Goal: Contribute content: Contribute content

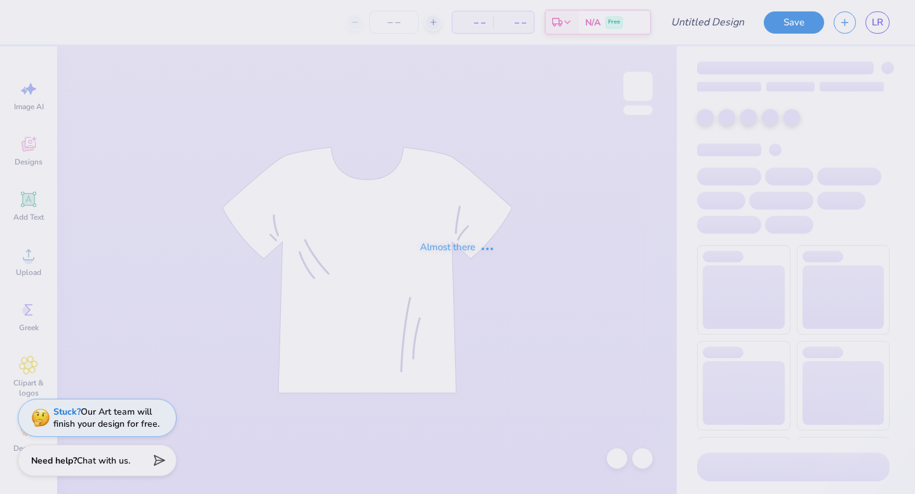
type input "hoco"
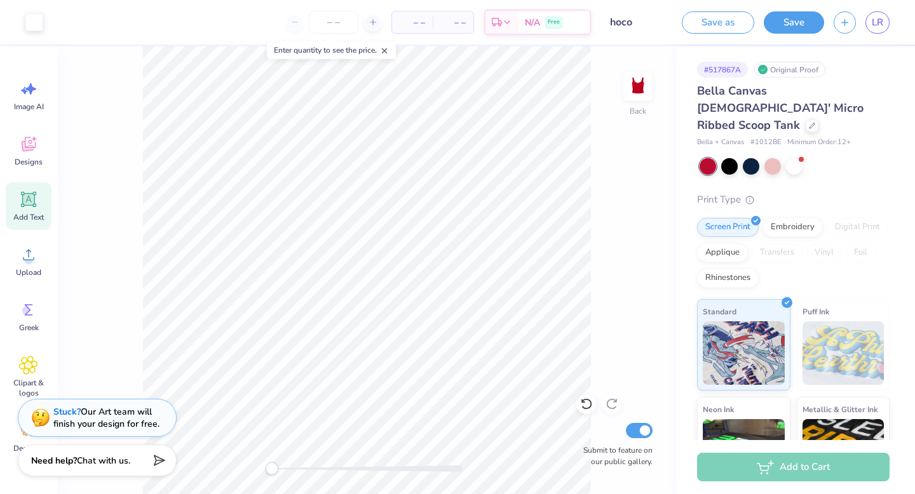
click at [26, 199] on icon at bounding box center [29, 200] width 12 height 12
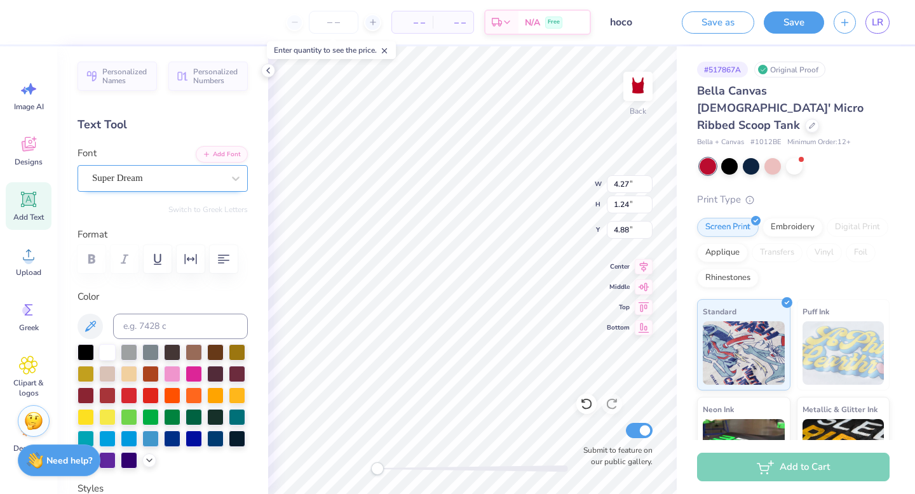
type textarea "2025"
click at [149, 176] on div "Super Dream" at bounding box center [157, 178] width 133 height 20
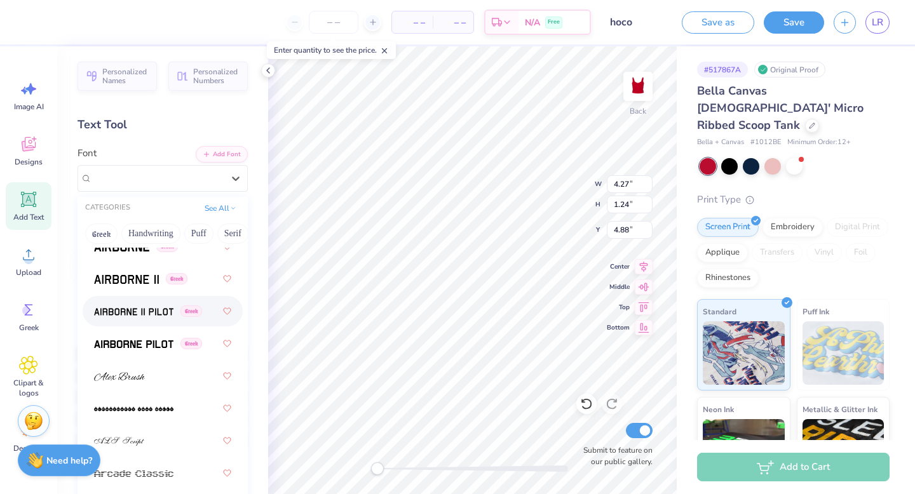
scroll to position [344, 0]
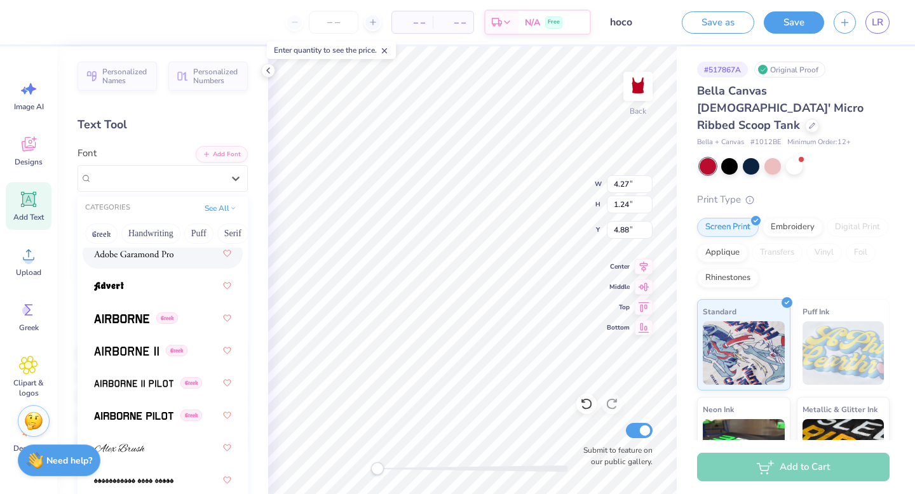
click at [125, 252] on img at bounding box center [133, 254] width 79 height 9
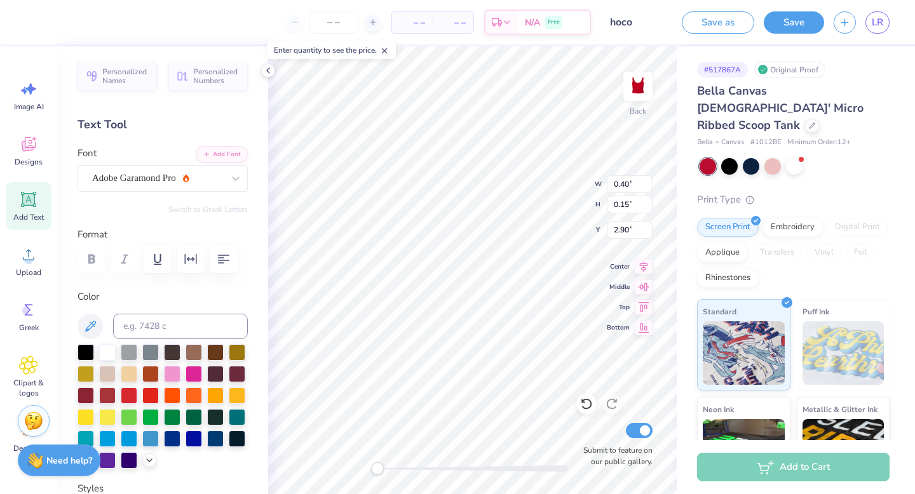
click at [100, 261] on div at bounding box center [162, 259] width 170 height 28
click at [91, 258] on div at bounding box center [162, 259] width 170 height 28
click at [211, 180] on div "Adobe Garamond Pro" at bounding box center [157, 178] width 133 height 20
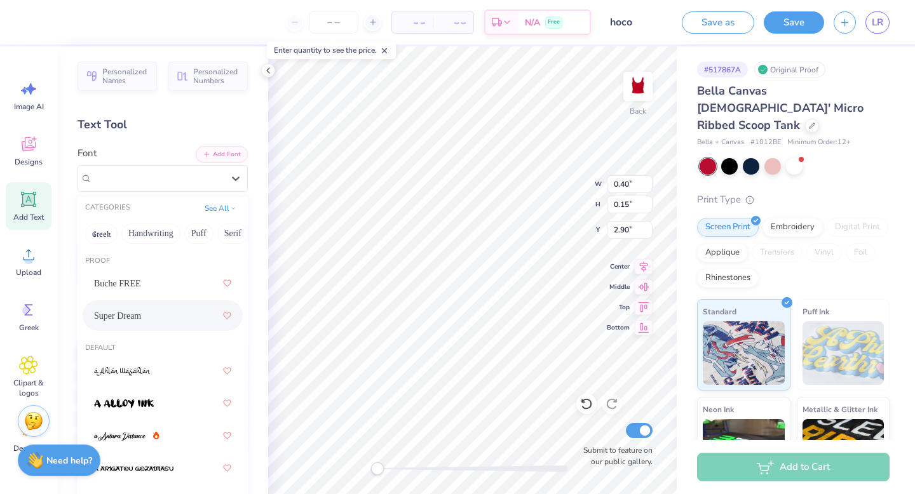
click at [131, 308] on div "Super Dream" at bounding box center [162, 315] width 137 height 23
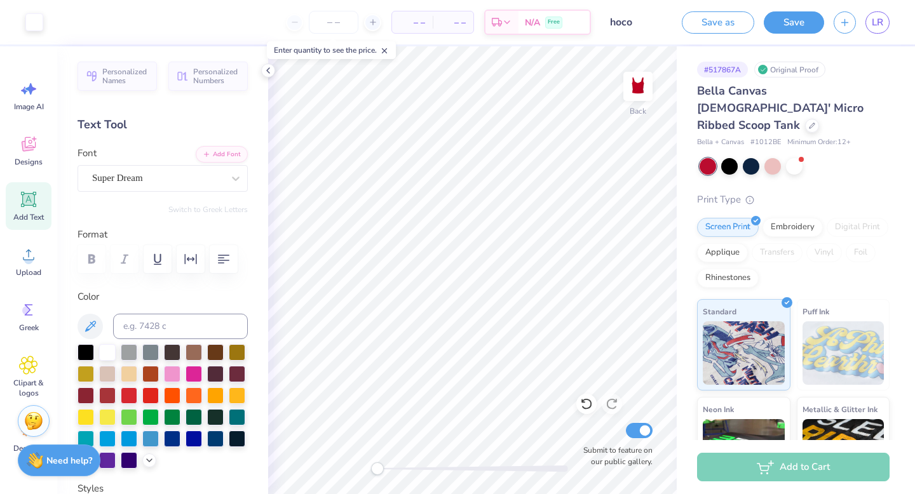
click at [20, 199] on icon at bounding box center [28, 199] width 19 height 19
type textarea "october"
type textarea "OCTOBER"
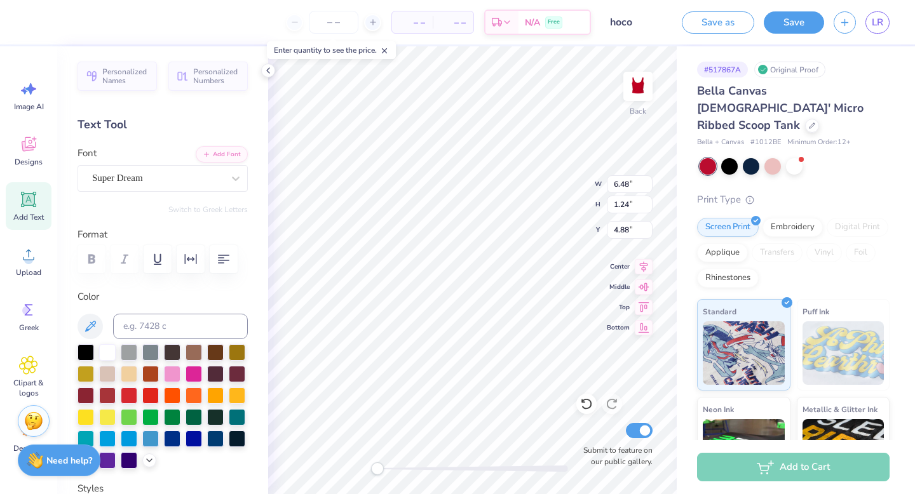
scroll to position [0, 1]
click at [23, 193] on icon at bounding box center [28, 199] width 15 height 15
type textarea "4"
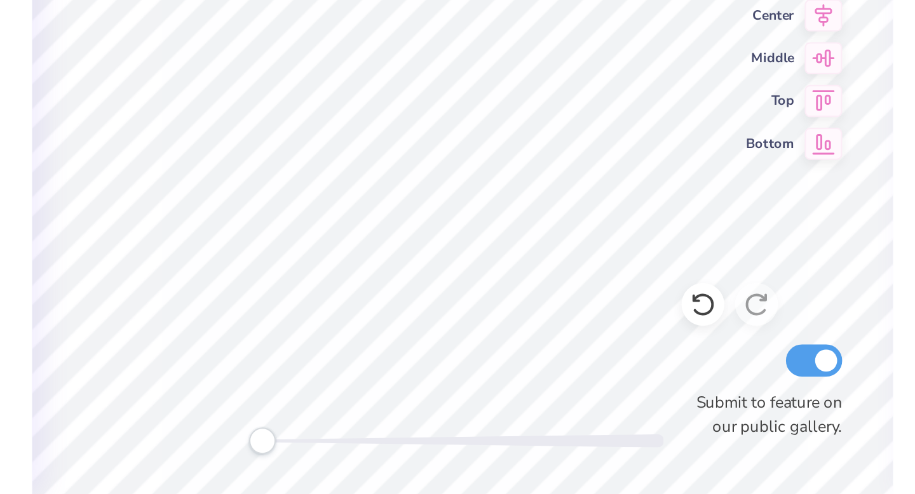
type textarea "4"
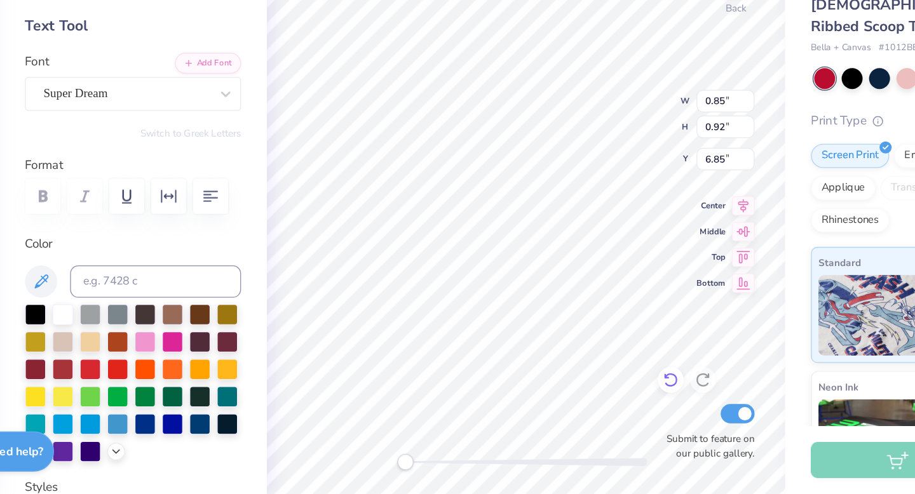
click at [587, 405] on icon at bounding box center [586, 404] width 13 height 13
click at [581, 408] on icon at bounding box center [586, 404] width 13 height 13
type input "0.33"
type input "0.35"
click at [584, 405] on icon at bounding box center [586, 404] width 13 height 13
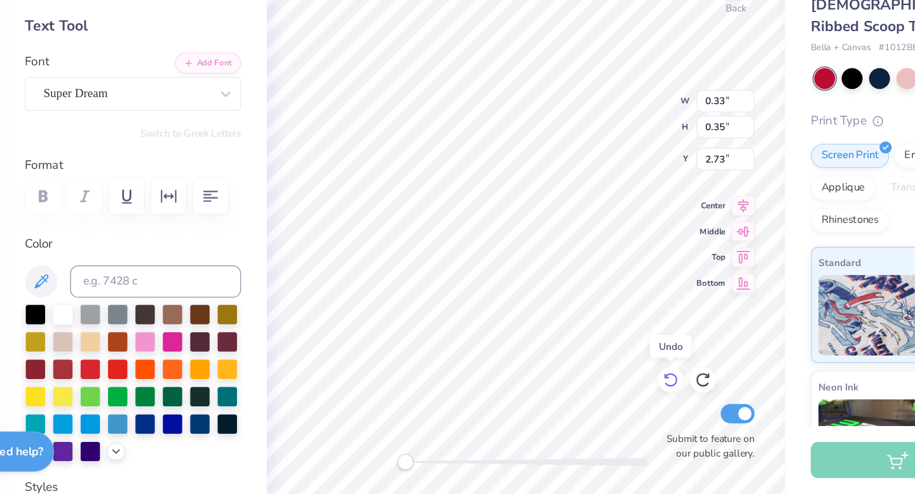
click at [584, 405] on icon at bounding box center [586, 404] width 13 height 13
type input "2.67"
click at [584, 405] on icon at bounding box center [586, 404] width 13 height 13
type input "0.07"
type input "0.08"
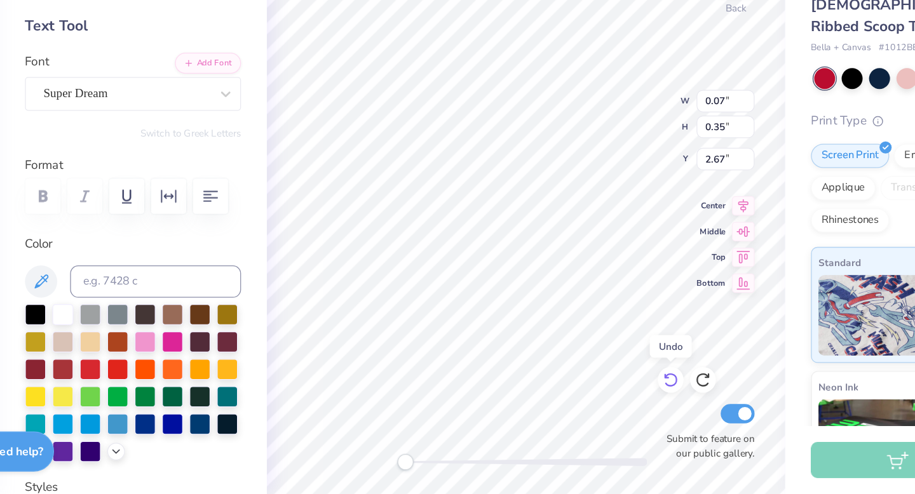
type input "2.62"
click at [586, 409] on icon at bounding box center [586, 404] width 13 height 13
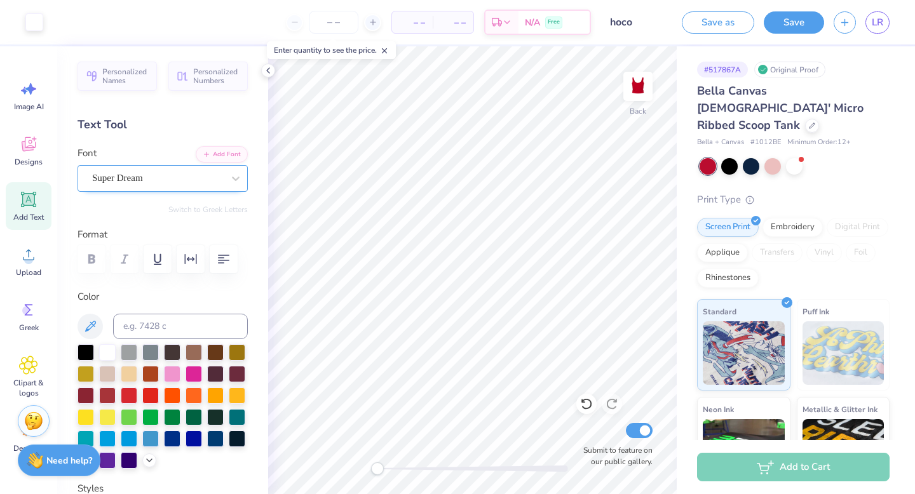
click at [128, 171] on div "Super Dream" at bounding box center [157, 178] width 133 height 20
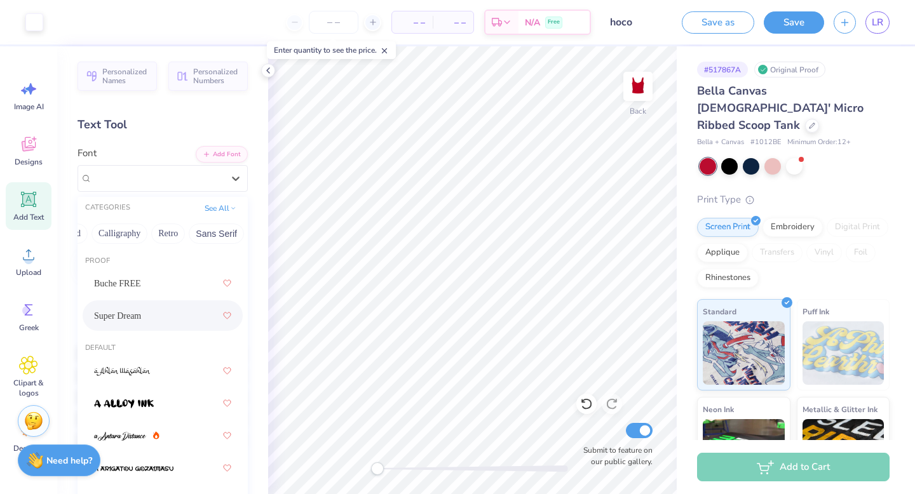
scroll to position [0, 0]
click at [97, 231] on button "Greek" at bounding box center [101, 234] width 32 height 20
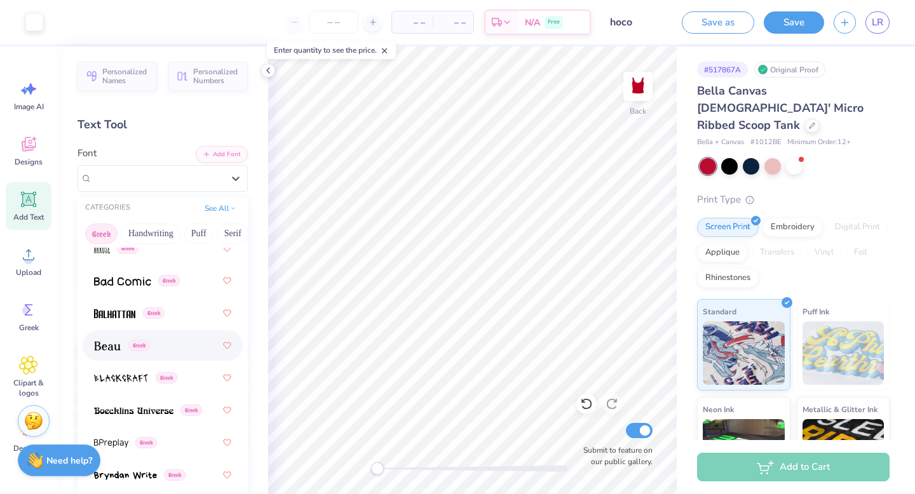
scroll to position [156, 0]
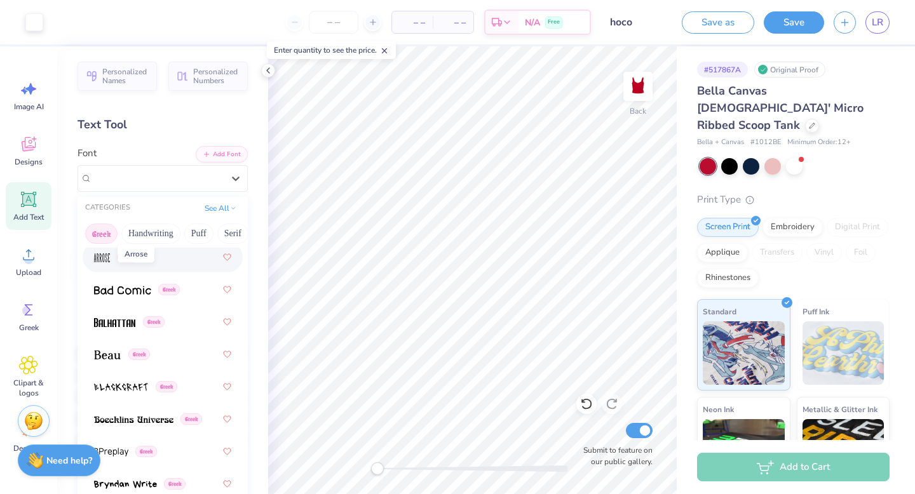
click at [97, 256] on img at bounding box center [102, 257] width 16 height 9
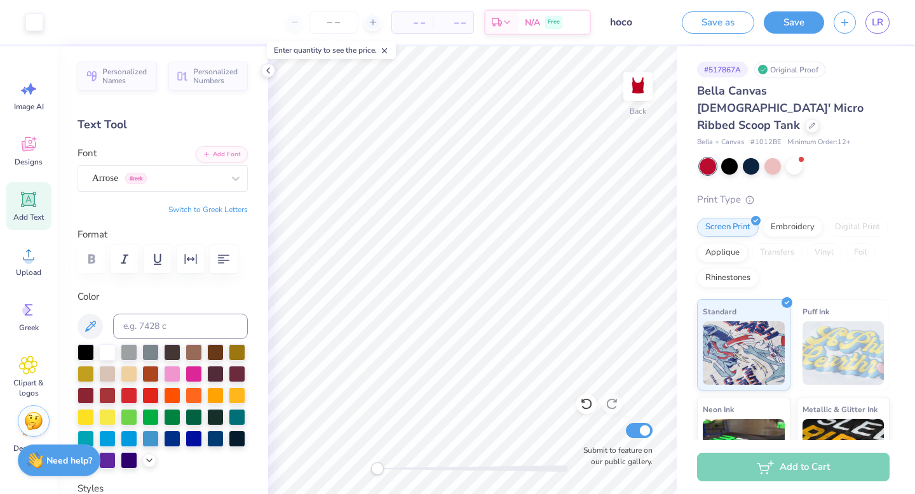
click at [27, 203] on icon at bounding box center [29, 200] width 12 height 12
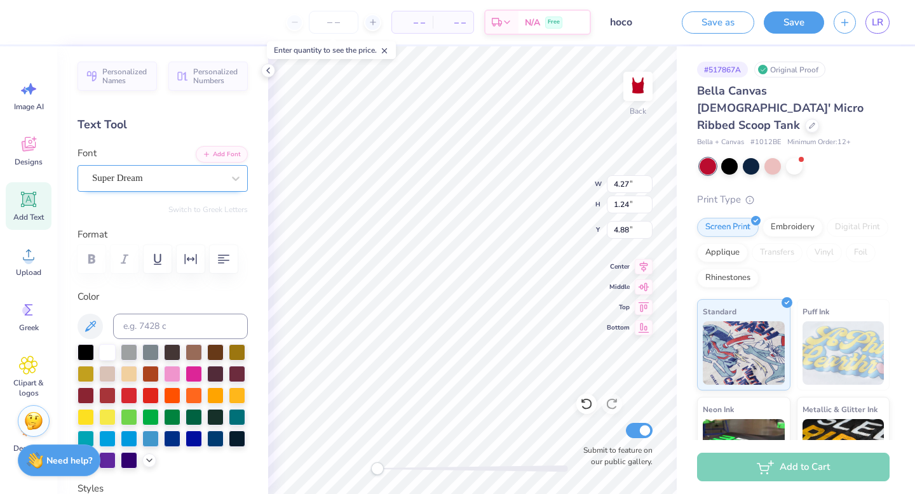
click at [127, 177] on div "Super Dream" at bounding box center [157, 178] width 133 height 20
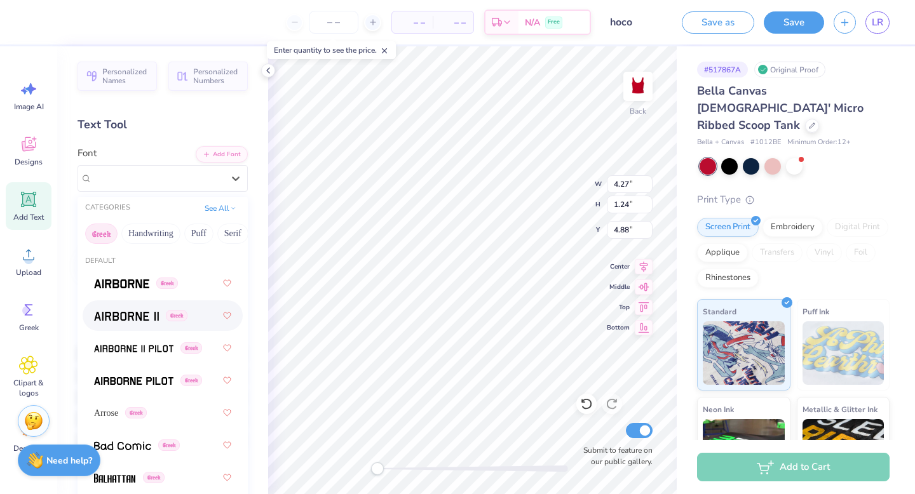
scroll to position [20, 0]
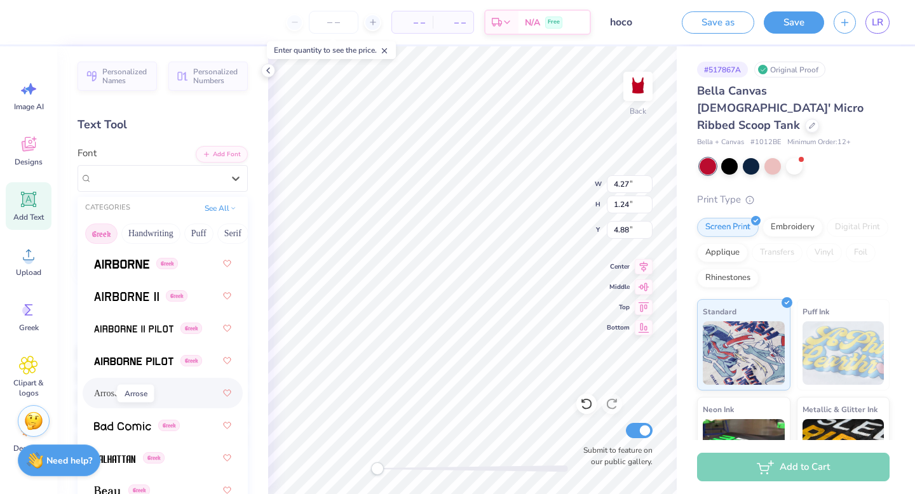
click at [97, 393] on span "Arrose" at bounding box center [106, 393] width 24 height 13
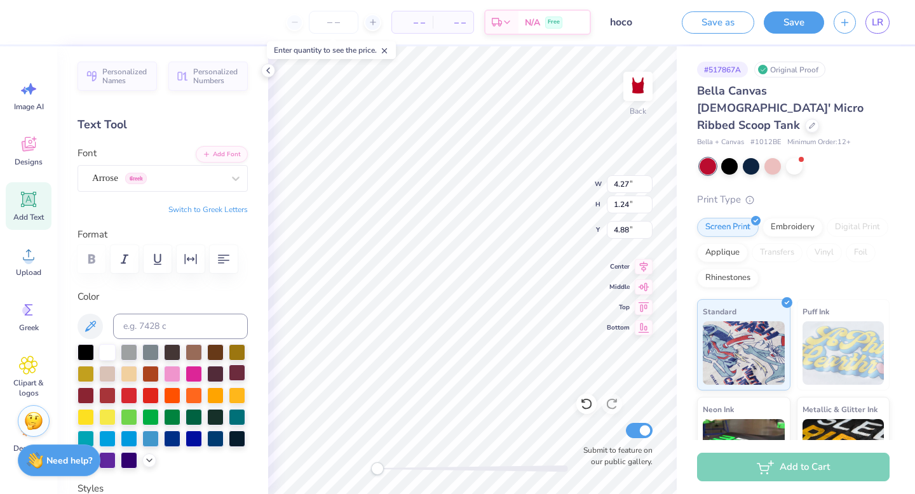
type textarea "A T"
type textarea "AT"
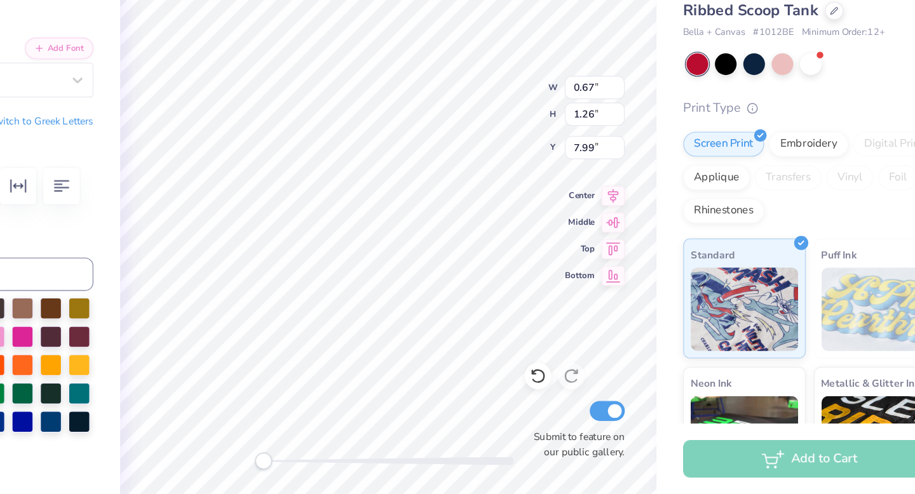
type textarea "g"
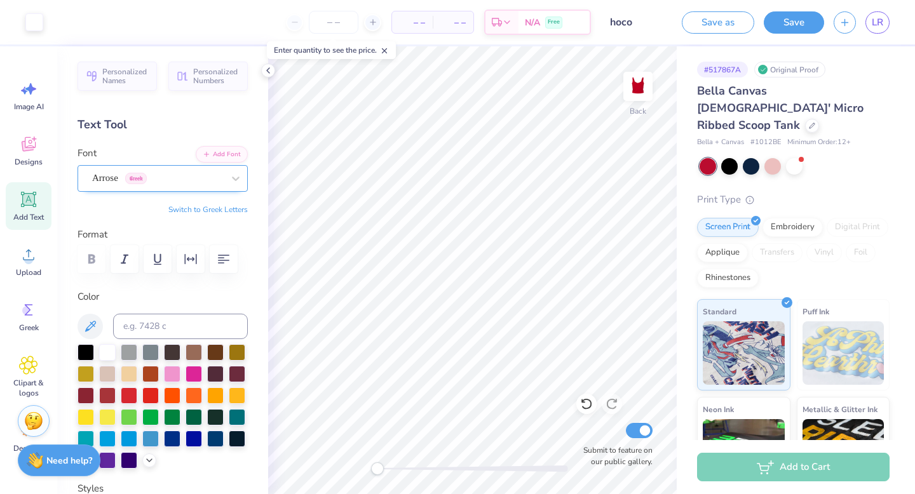
click at [224, 170] on div "Arrose Greek" at bounding box center [157, 178] width 133 height 20
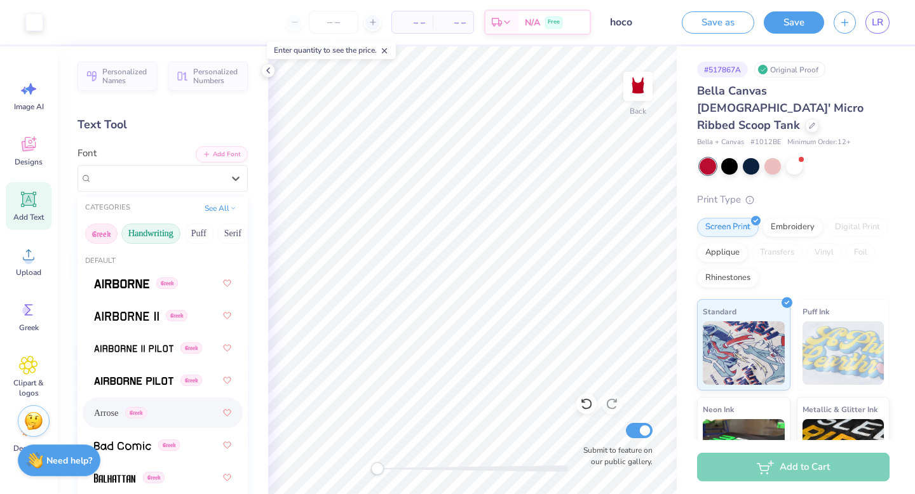
click at [154, 231] on button "Handwriting" at bounding box center [150, 234] width 59 height 20
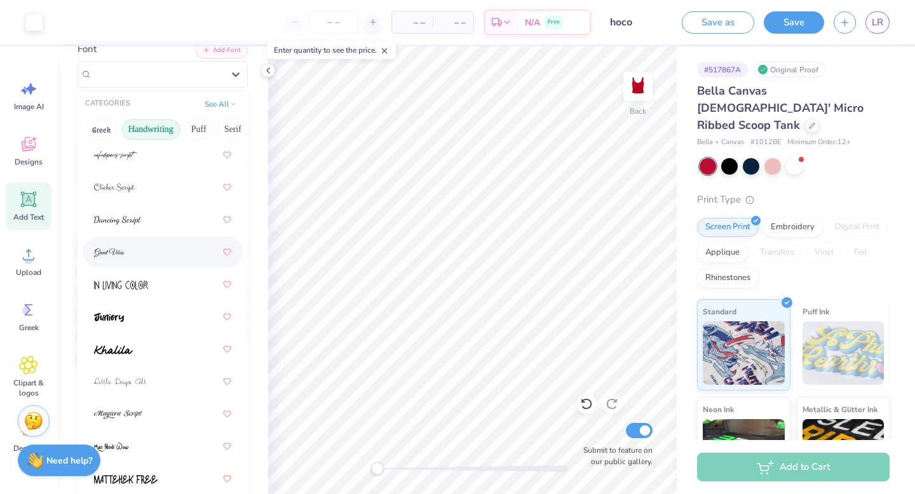
scroll to position [216, 0]
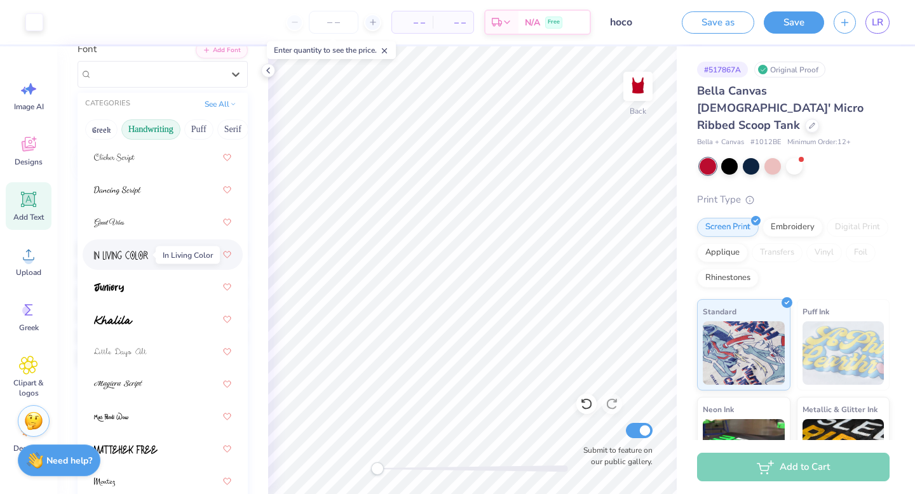
click at [131, 257] on img at bounding box center [121, 255] width 54 height 9
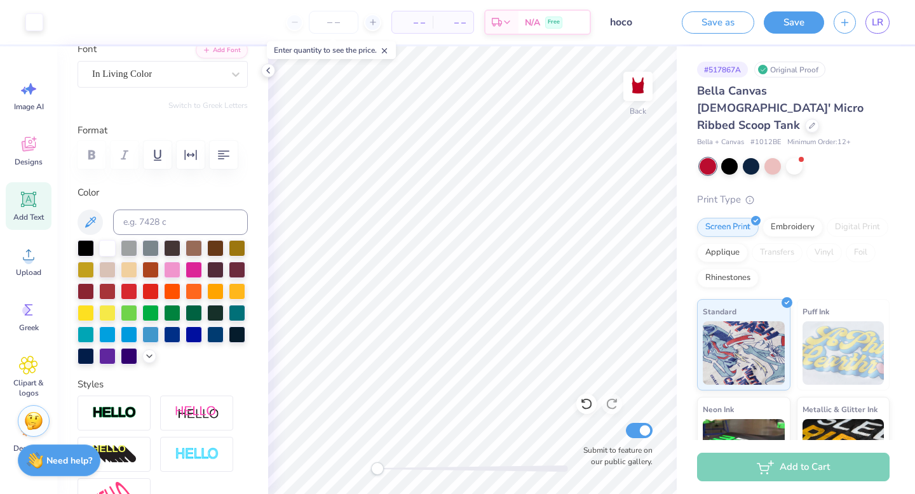
click at [23, 203] on icon at bounding box center [28, 199] width 19 height 19
click at [126, 79] on div "Super Dream" at bounding box center [157, 74] width 133 height 20
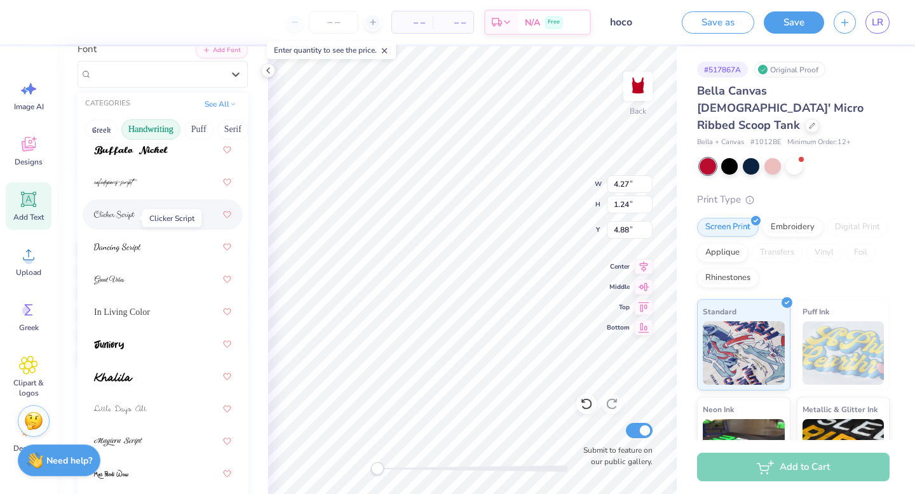
scroll to position [159, 0]
click at [116, 311] on span "In Living Color" at bounding box center [122, 311] width 56 height 13
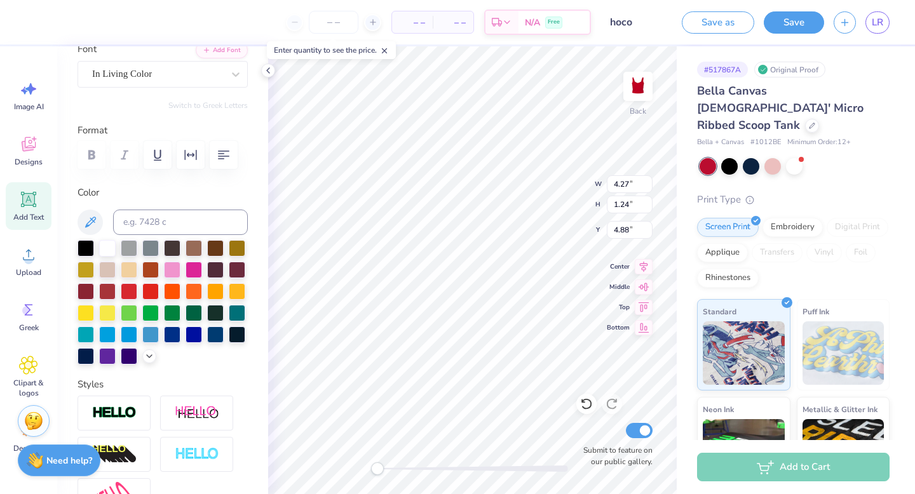
type textarea "G"
click at [25, 201] on icon at bounding box center [29, 200] width 12 height 12
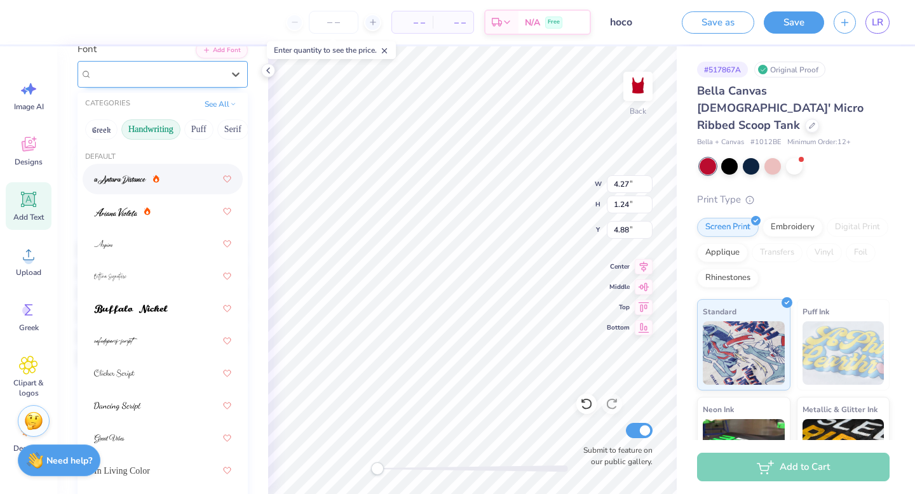
click at [154, 79] on div "Super Dream" at bounding box center [157, 74] width 133 height 20
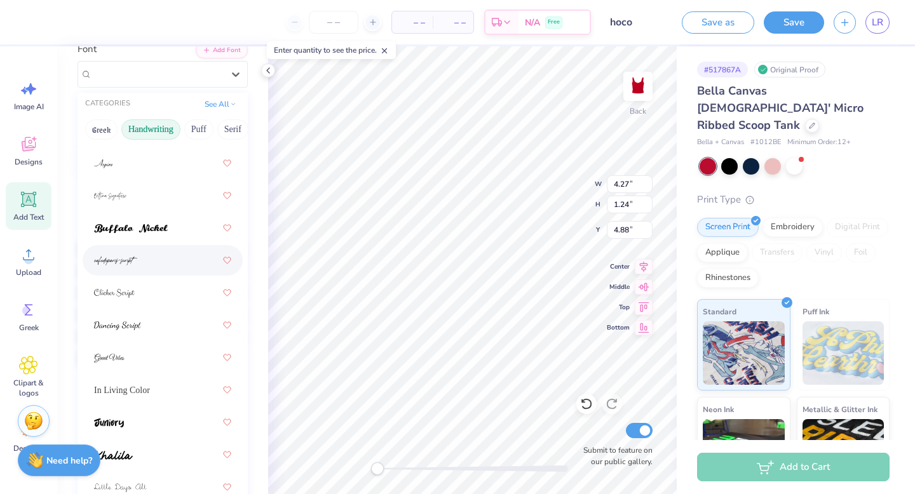
scroll to position [80, 0]
click at [130, 385] on span "In Living Color" at bounding box center [122, 390] width 56 height 13
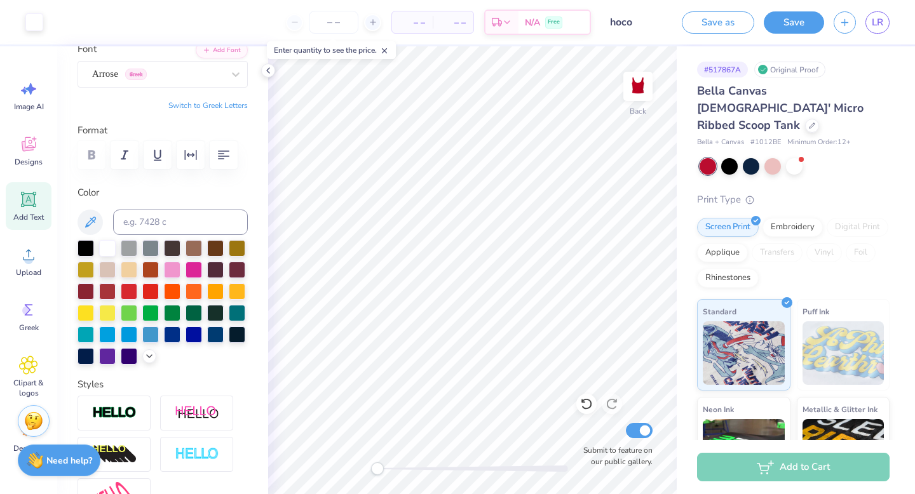
click at [26, 199] on icon at bounding box center [29, 200] width 12 height 12
type textarea "4"
click at [25, 102] on span "Image AI" at bounding box center [29, 107] width 30 height 10
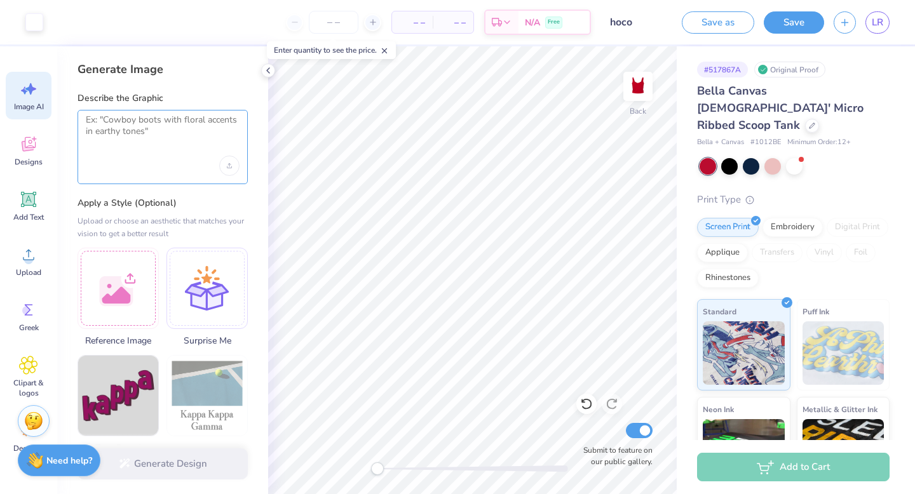
click at [107, 123] on textarea at bounding box center [163, 130] width 154 height 32
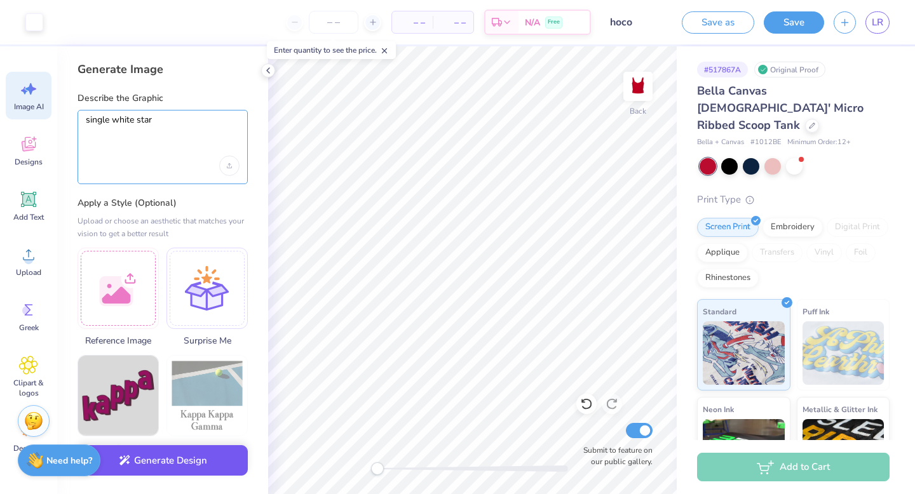
type textarea "single white star"
click at [140, 460] on button "Generate Design" at bounding box center [162, 460] width 170 height 31
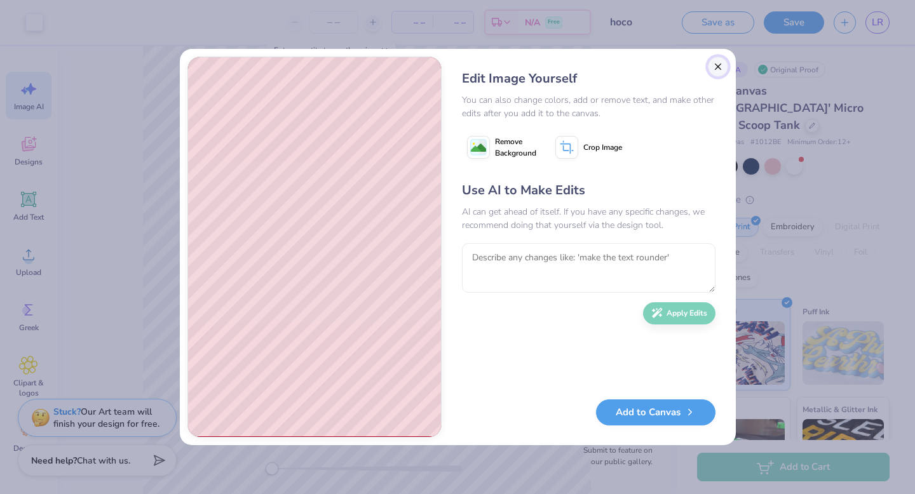
click at [713, 58] on button "Close" at bounding box center [717, 67] width 20 height 20
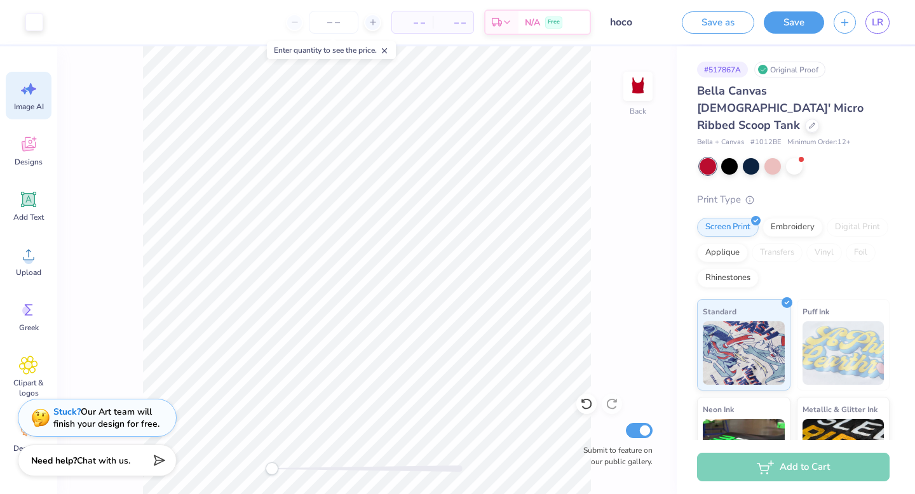
scroll to position [0, 29]
click at [25, 88] on icon at bounding box center [28, 88] width 19 height 19
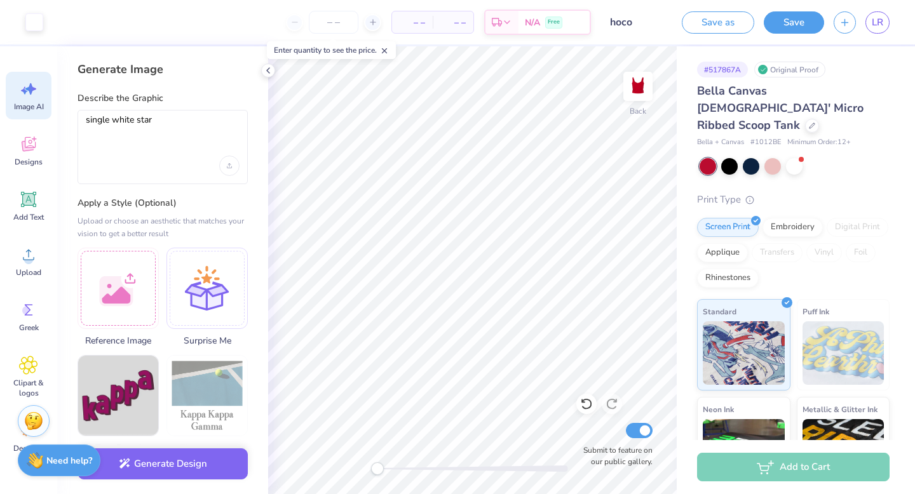
scroll to position [0, 0]
click at [168, 121] on textarea "single white star" at bounding box center [163, 130] width 154 height 32
click at [86, 120] on textarea "single white star" at bounding box center [163, 130] width 154 height 32
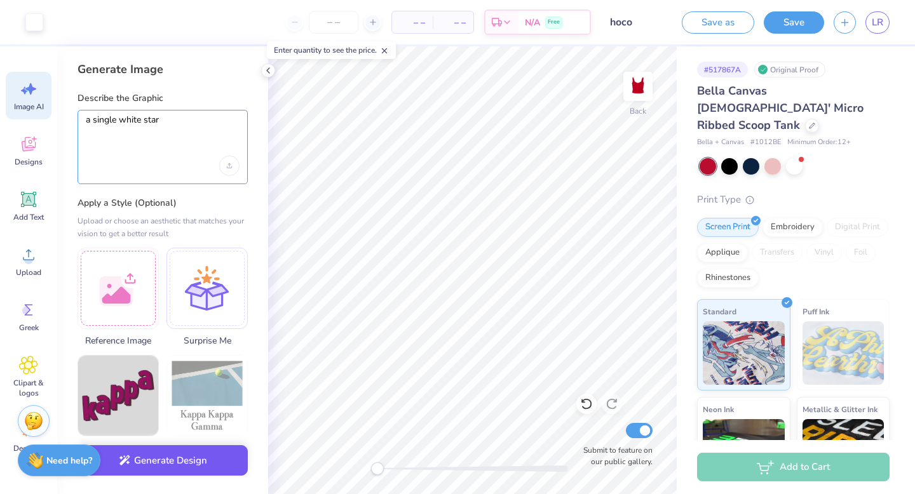
type textarea "a single white star"
click at [160, 461] on button "Generate Design" at bounding box center [162, 460] width 170 height 31
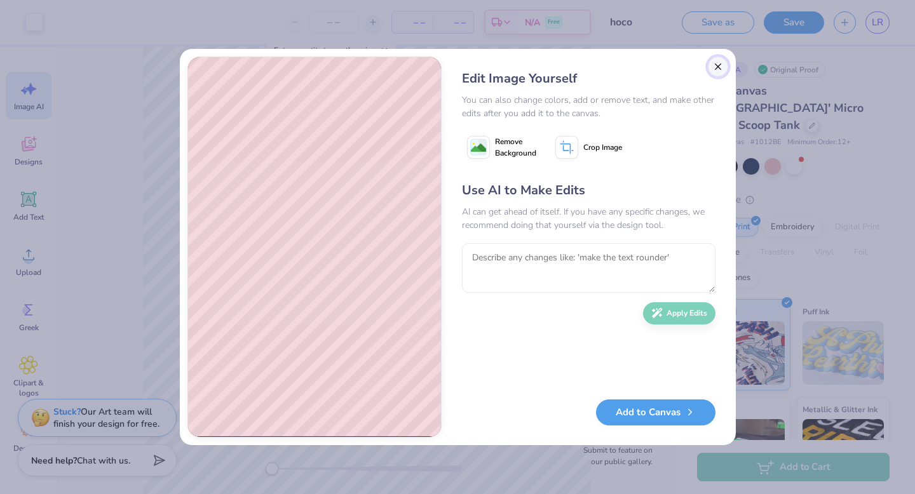
click at [714, 67] on button "Close" at bounding box center [717, 67] width 20 height 20
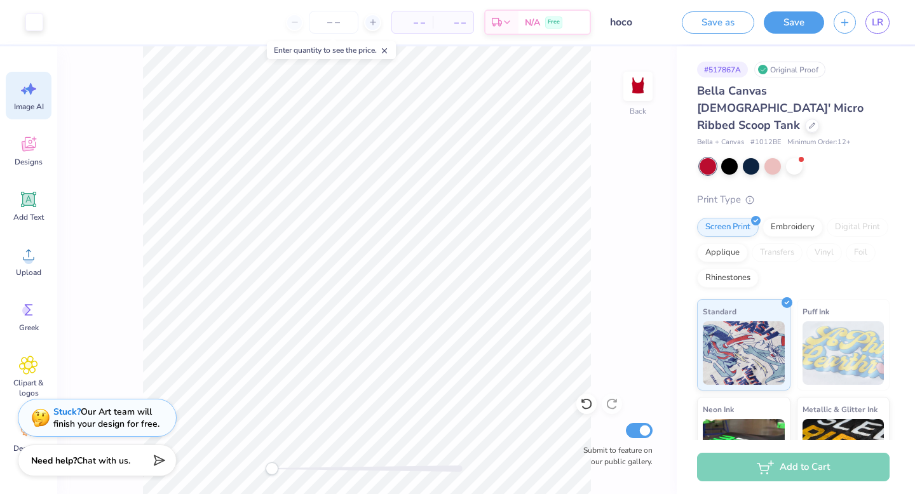
scroll to position [0, 29]
click at [27, 167] on div "Designs" at bounding box center [29, 151] width 46 height 48
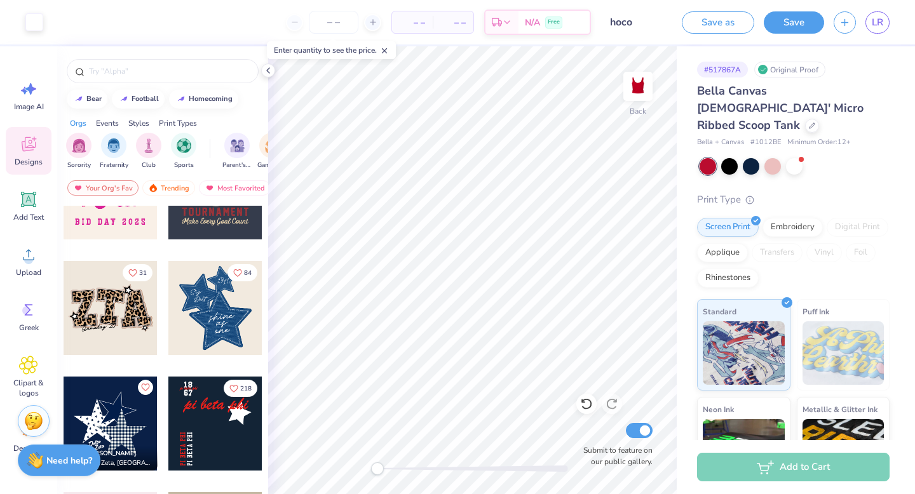
scroll to position [1065, 0]
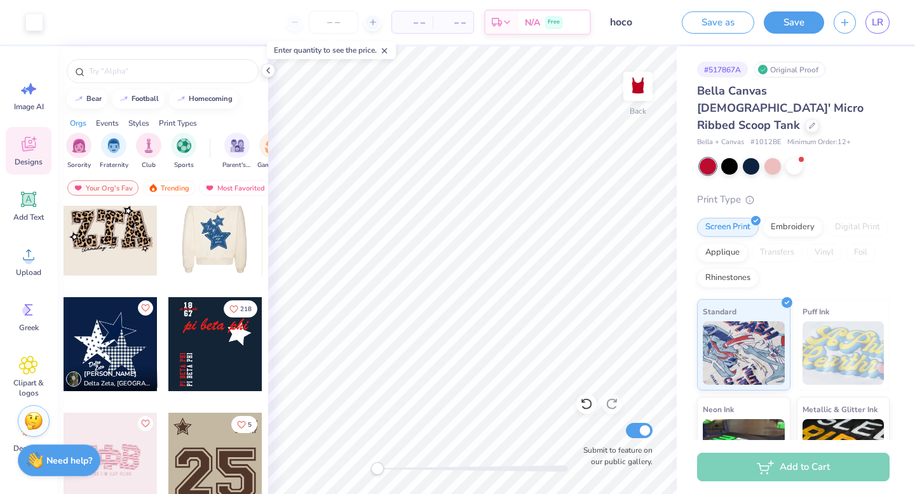
click at [216, 248] on div at bounding box center [215, 229] width 94 height 94
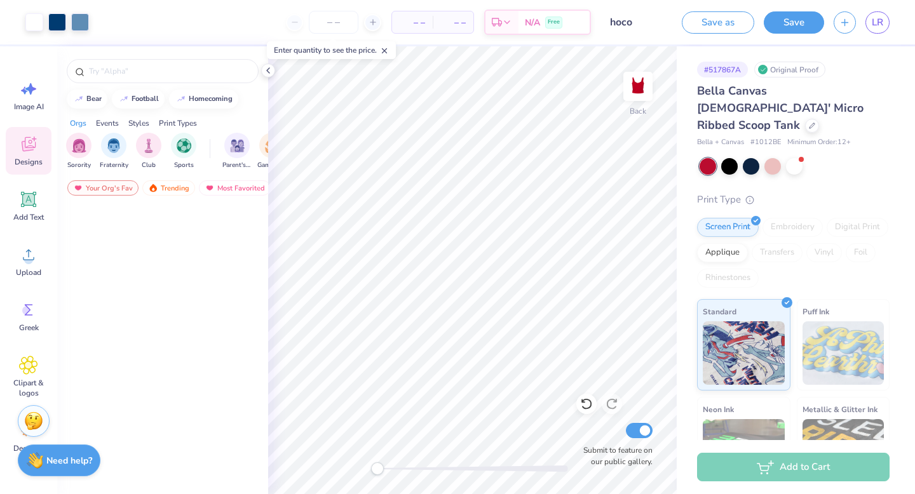
scroll to position [1065, 0]
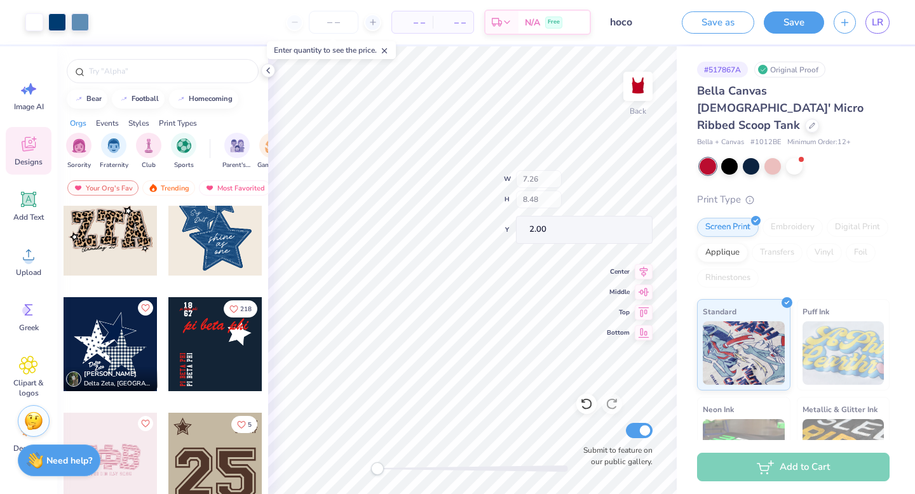
type input "1.08"
type input "0.68"
type input "4.33"
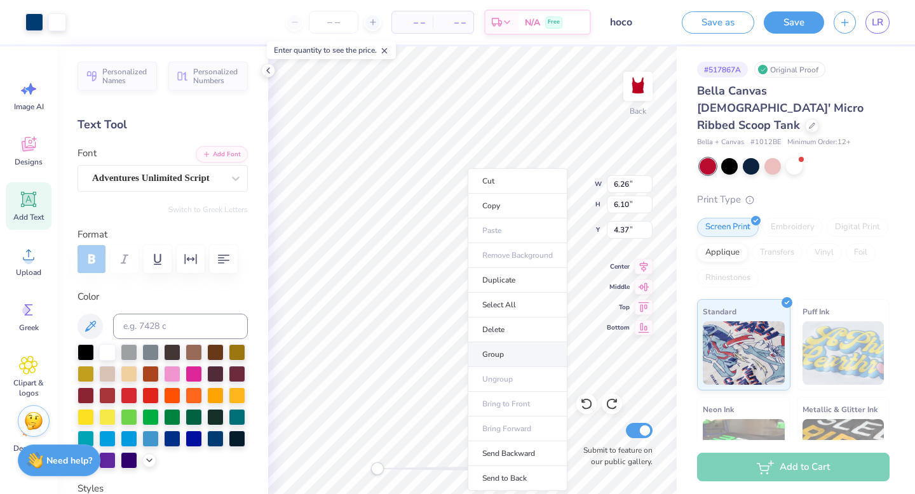
click at [489, 358] on li "Group" at bounding box center [517, 354] width 100 height 25
click at [511, 276] on li "Duplicate" at bounding box center [524, 280] width 100 height 25
type input "2.88"
type input "2.81"
type input "7.40"
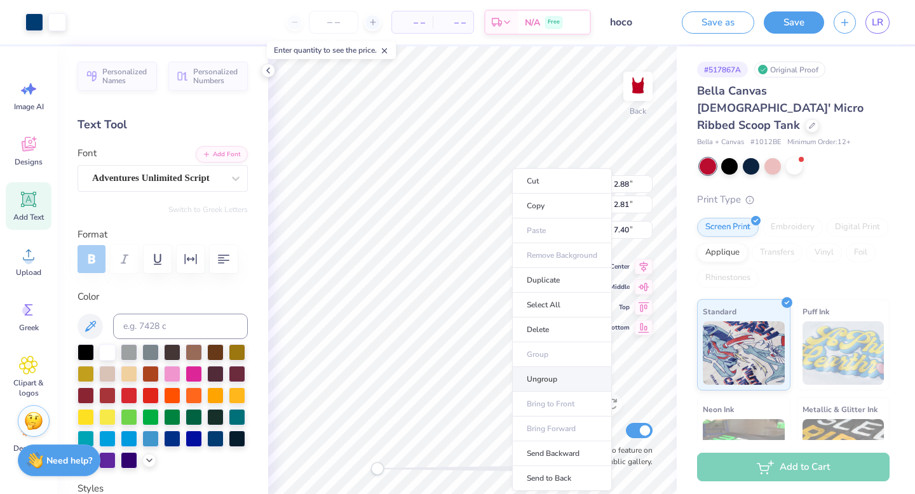
click at [546, 375] on li "Ungroup" at bounding box center [562, 379] width 100 height 25
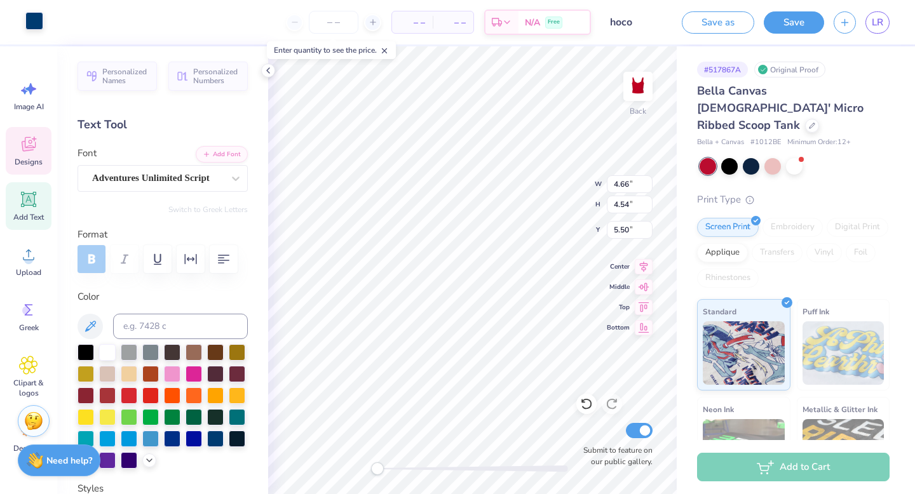
click at [25, 20] on div at bounding box center [34, 21] width 18 height 18
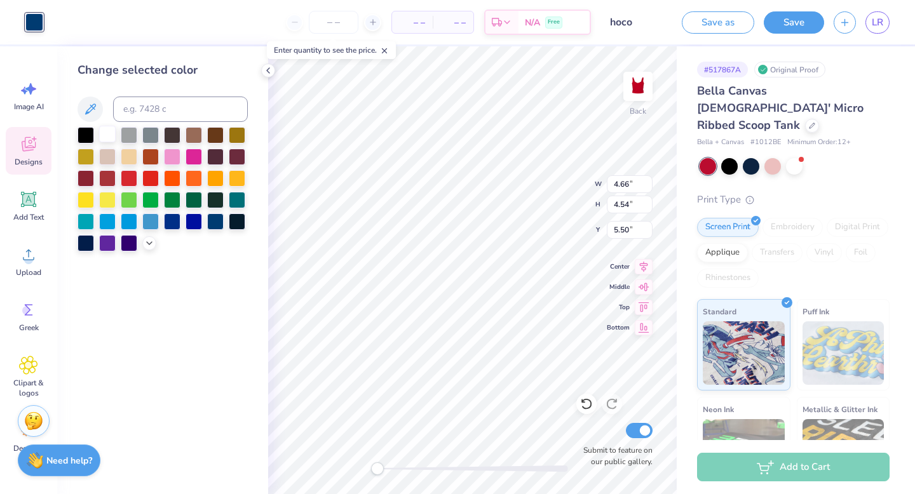
click at [104, 135] on div at bounding box center [107, 134] width 17 height 17
click at [104, 131] on div at bounding box center [107, 134] width 17 height 17
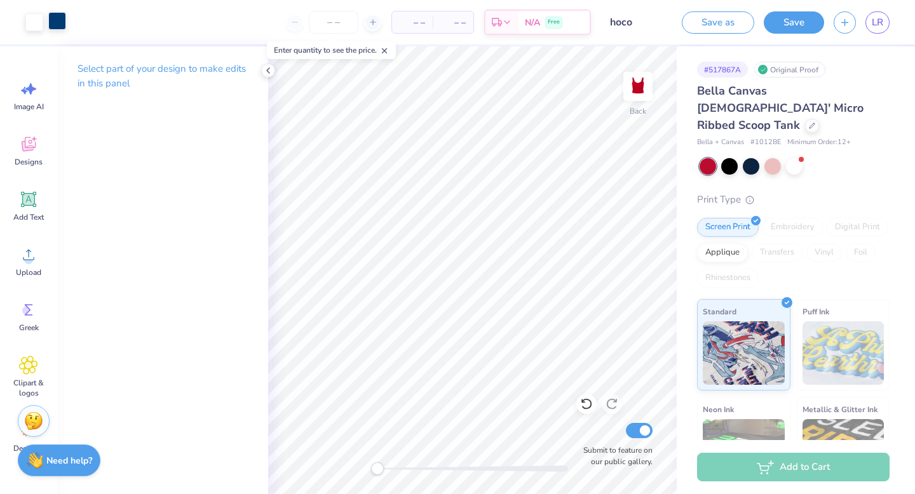
click at [55, 18] on div at bounding box center [57, 21] width 18 height 18
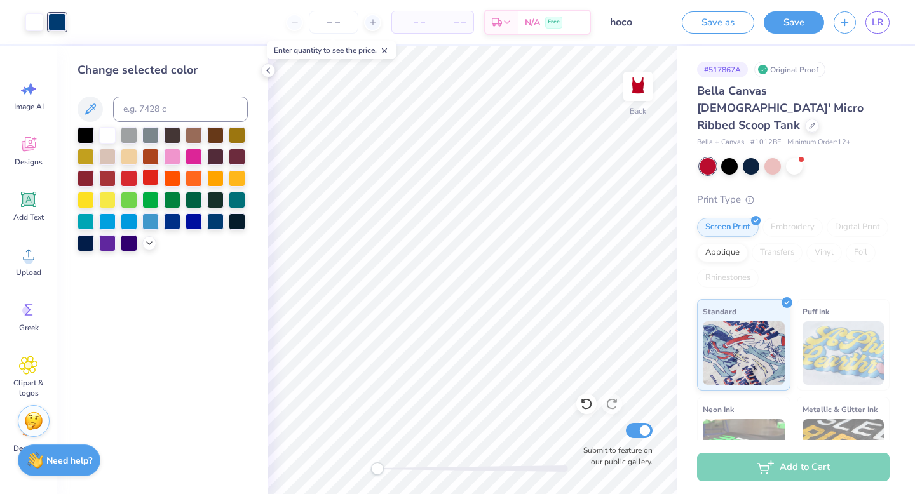
click at [144, 174] on div at bounding box center [150, 177] width 17 height 17
click at [126, 173] on div at bounding box center [129, 177] width 17 height 17
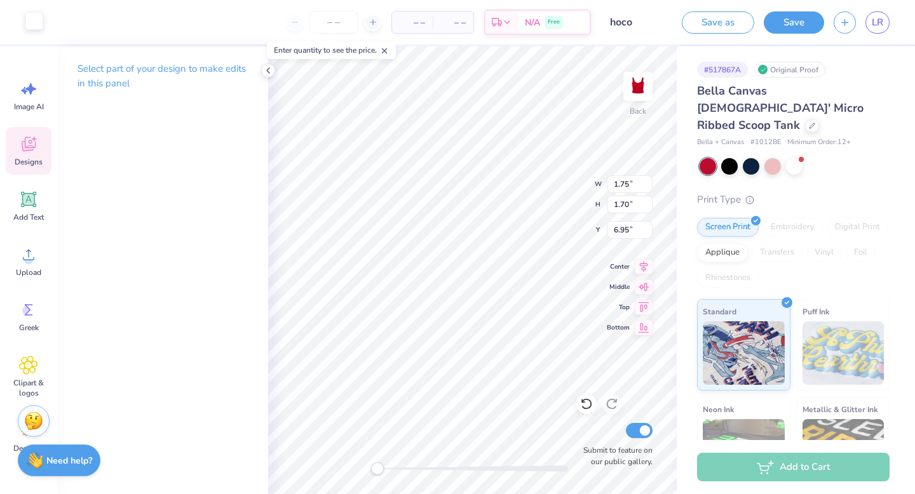
click at [33, 20] on div at bounding box center [34, 21] width 18 height 18
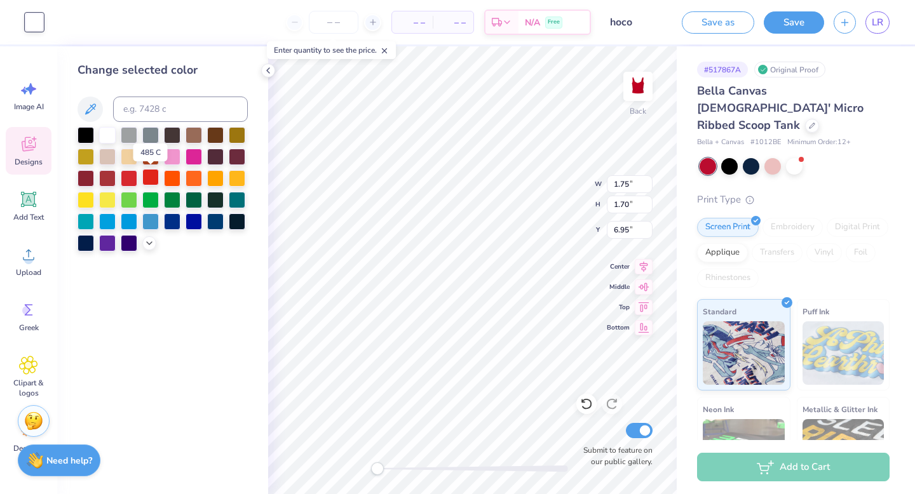
click at [149, 179] on div at bounding box center [150, 177] width 17 height 17
click at [152, 178] on div at bounding box center [150, 177] width 17 height 17
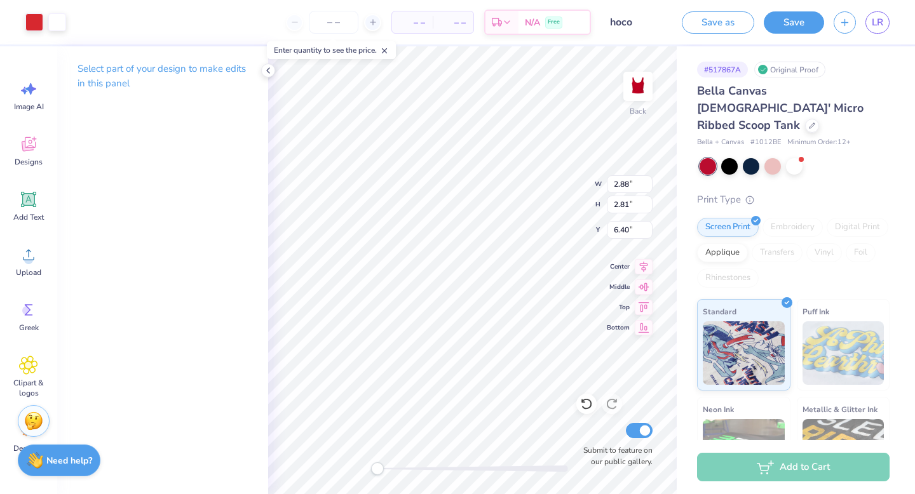
type input "2.88"
type input "2.81"
type input "6.40"
click at [31, 18] on div at bounding box center [34, 21] width 18 height 18
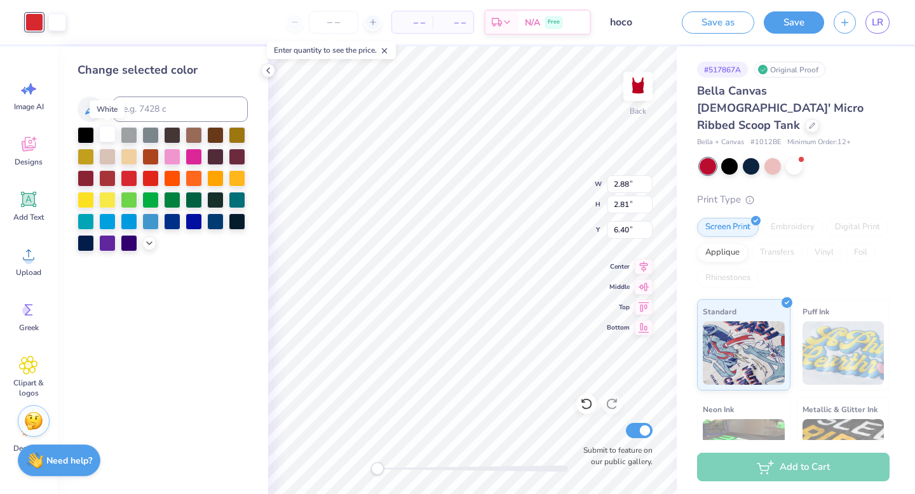
click at [107, 137] on div at bounding box center [107, 134] width 17 height 17
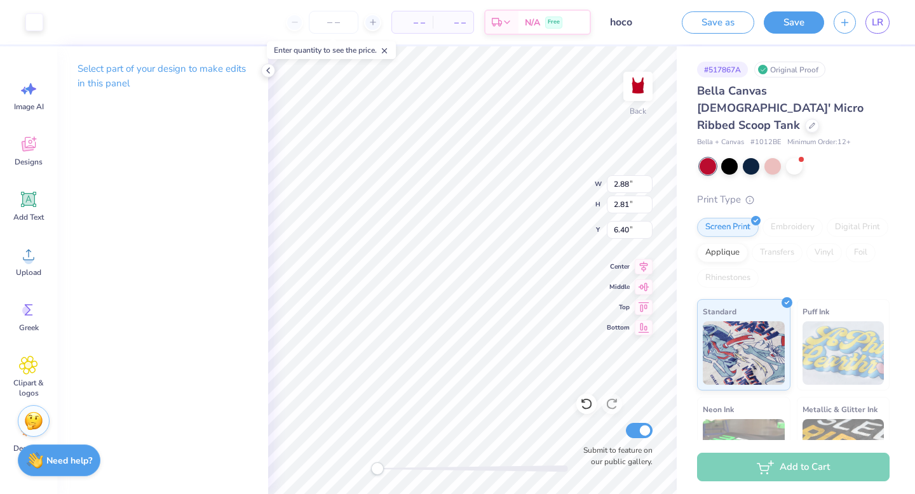
type input "1.75"
type input "1.70"
type input "6.95"
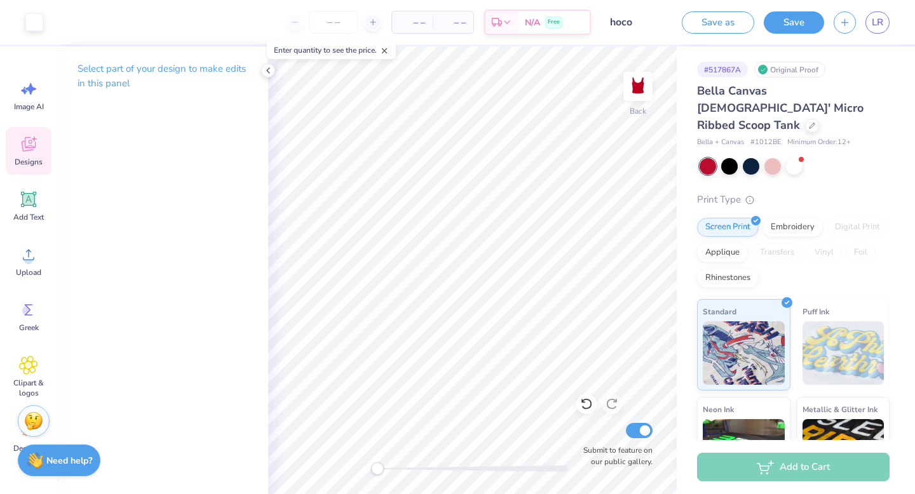
click at [20, 158] on span "Designs" at bounding box center [29, 162] width 28 height 10
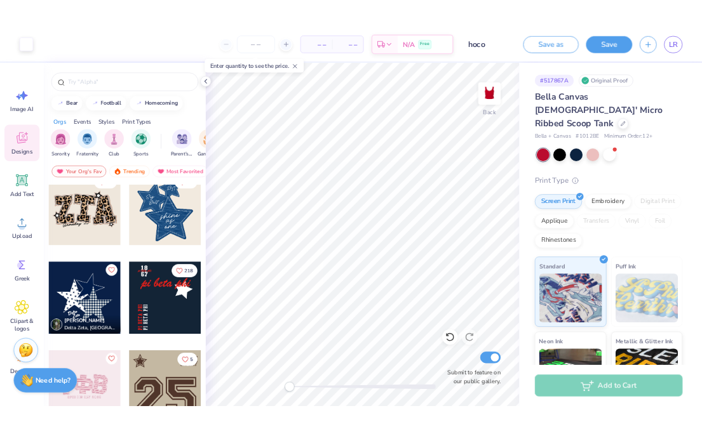
scroll to position [1090, 0]
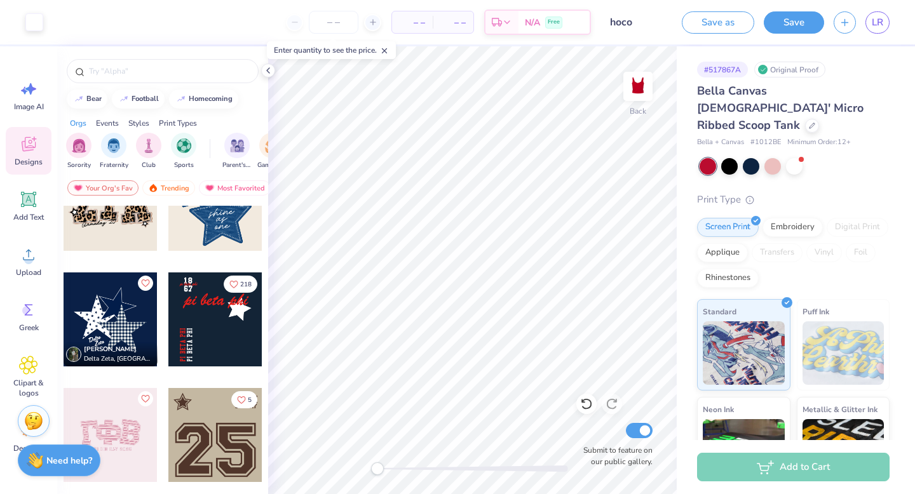
click at [112, 316] on div at bounding box center [111, 319] width 94 height 94
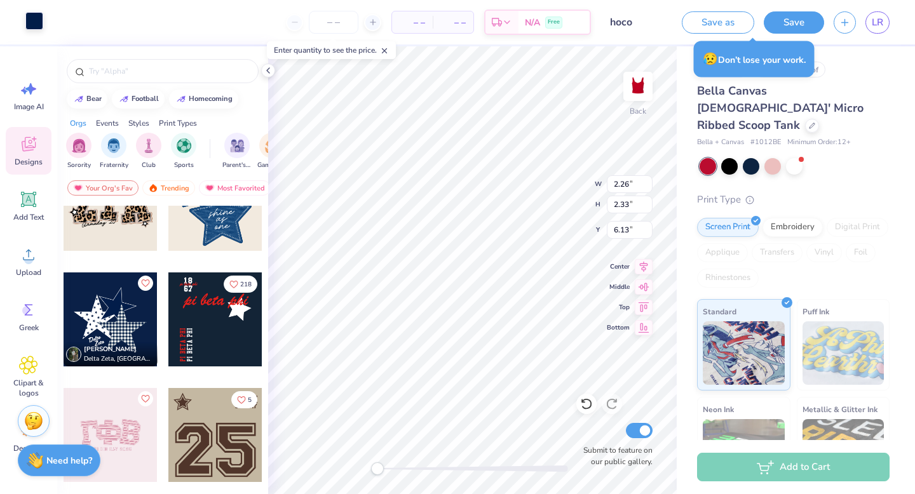
click at [33, 17] on div at bounding box center [34, 21] width 18 height 18
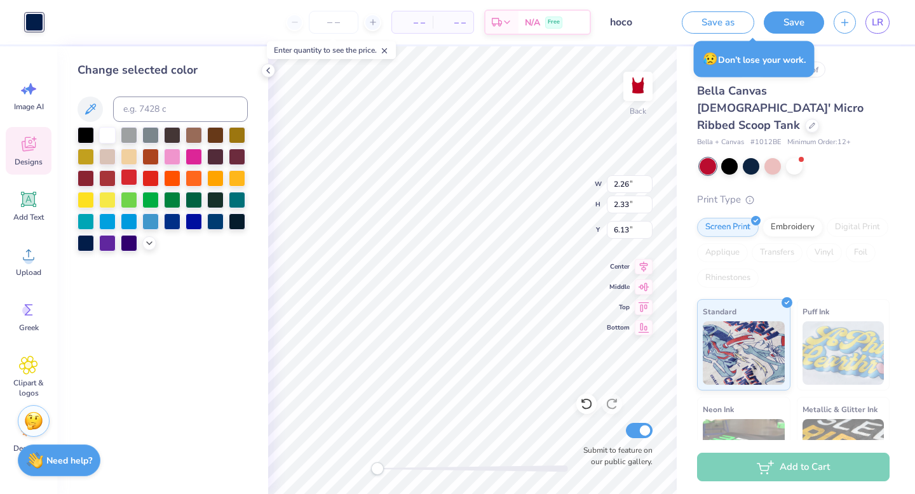
click at [129, 175] on div at bounding box center [129, 177] width 17 height 17
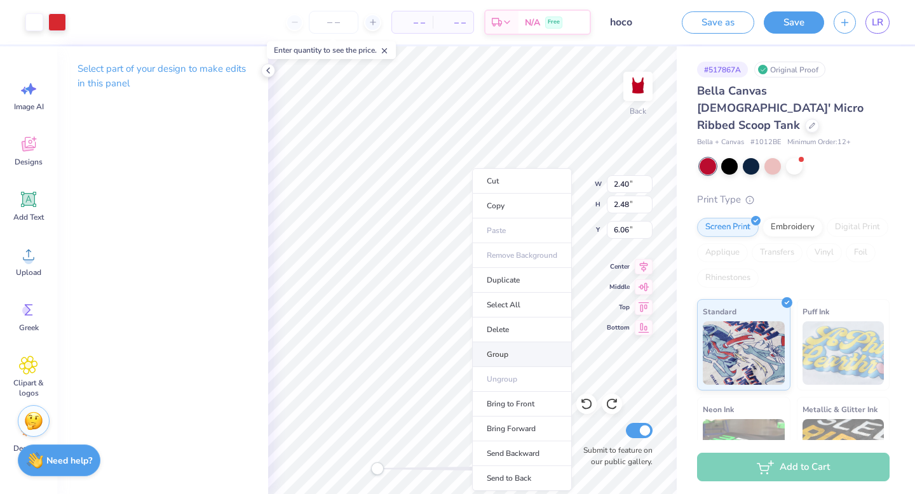
click at [491, 352] on li "Group" at bounding box center [522, 354] width 100 height 25
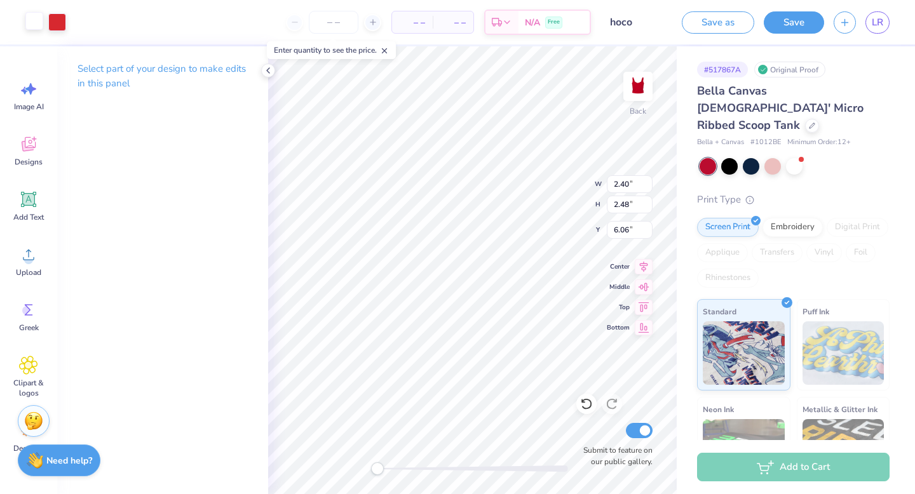
click at [28, 22] on div at bounding box center [34, 21] width 18 height 18
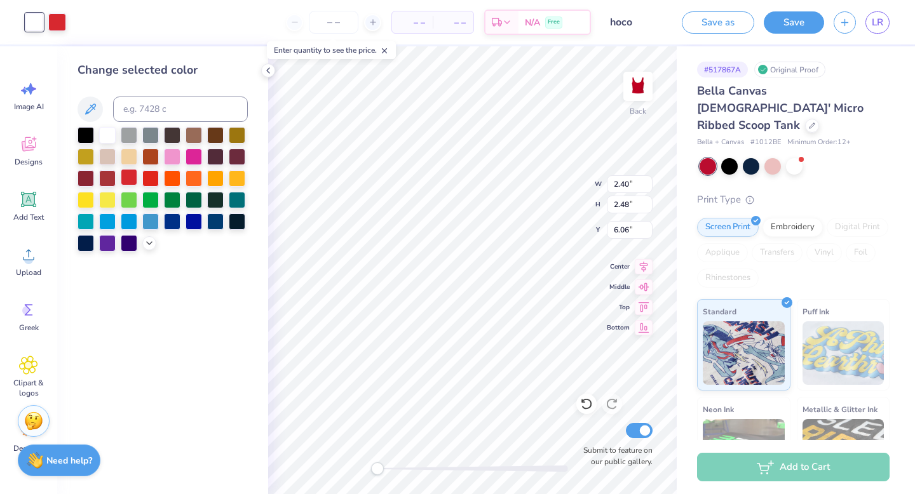
click at [131, 184] on div at bounding box center [129, 177] width 17 height 17
click at [106, 133] on div at bounding box center [107, 134] width 17 height 17
click at [62, 15] on div at bounding box center [57, 21] width 18 height 18
click at [109, 135] on div at bounding box center [107, 134] width 17 height 17
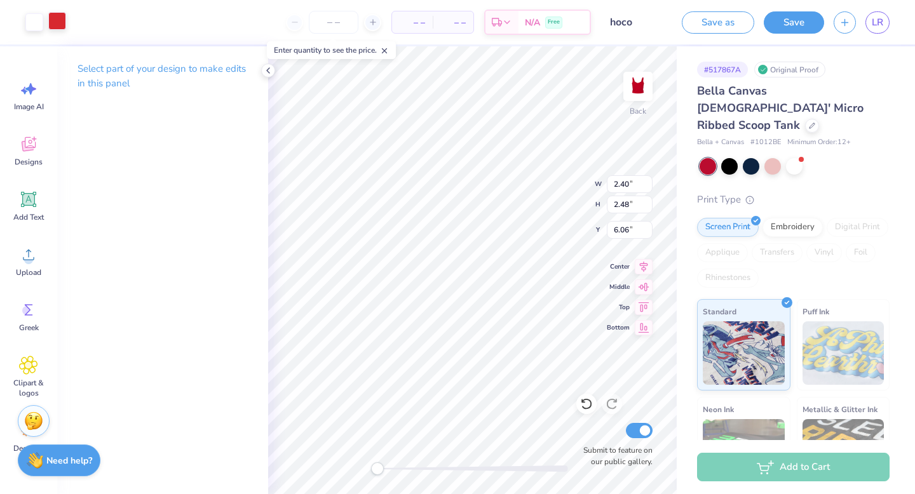
click at [54, 21] on div at bounding box center [57, 21] width 18 height 18
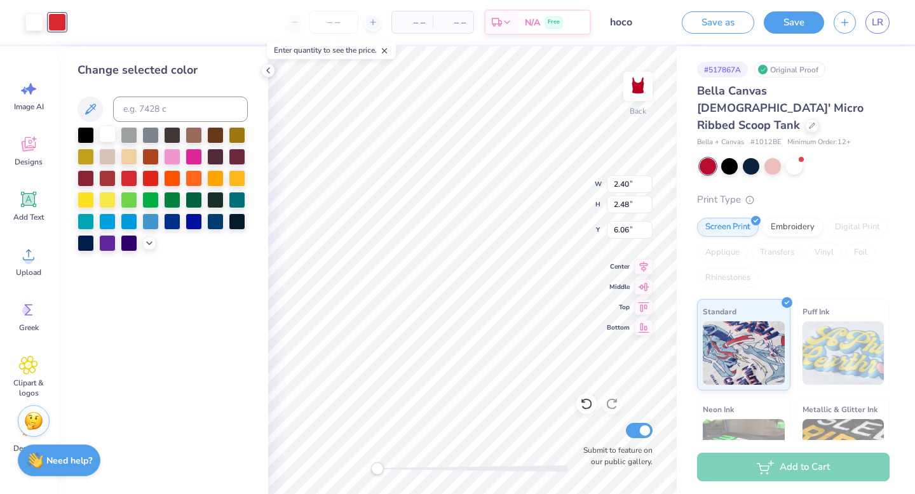
click at [108, 137] on div at bounding box center [107, 134] width 17 height 17
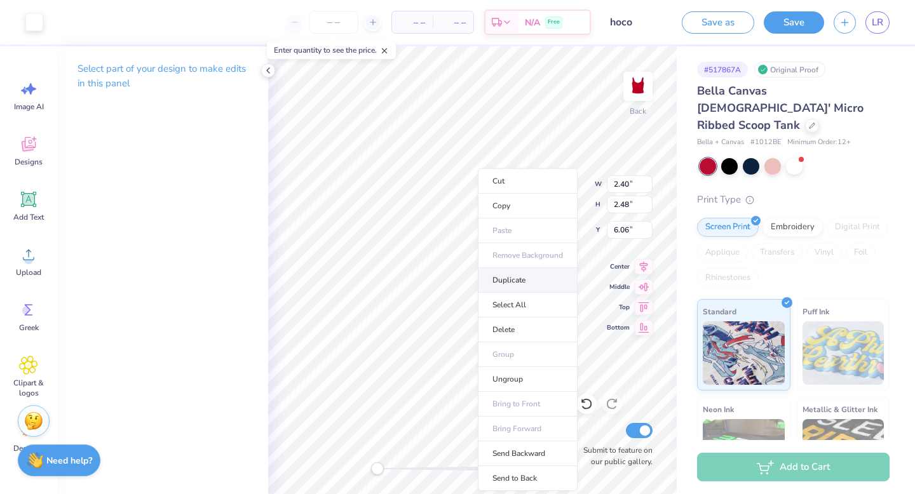
click at [506, 282] on li "Duplicate" at bounding box center [528, 280] width 100 height 25
type input "7.06"
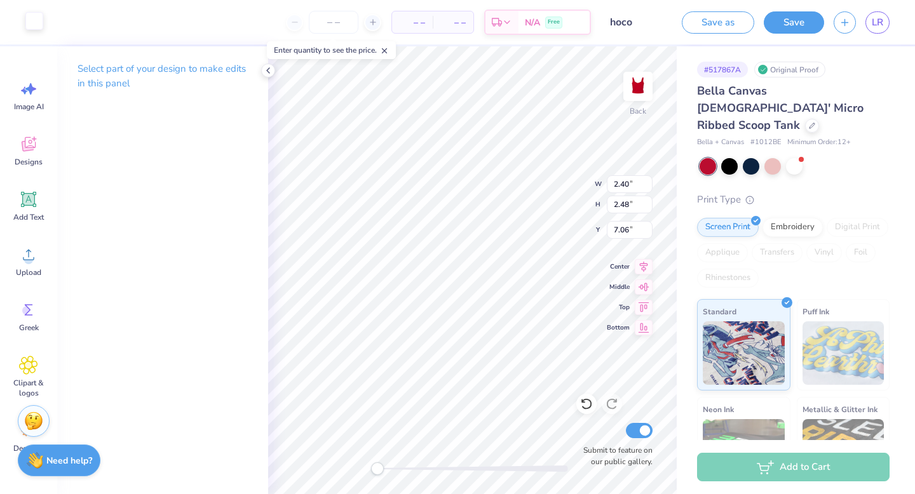
click at [30, 18] on div at bounding box center [34, 21] width 18 height 18
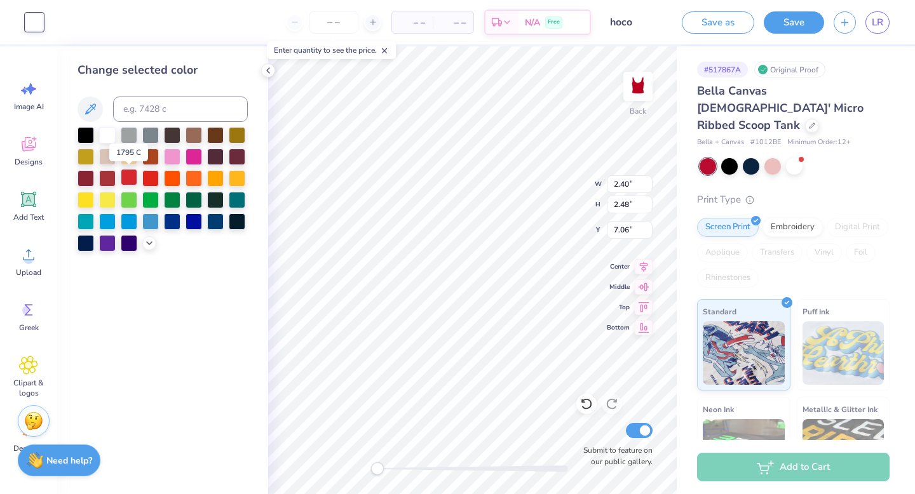
click at [130, 181] on div at bounding box center [129, 177] width 17 height 17
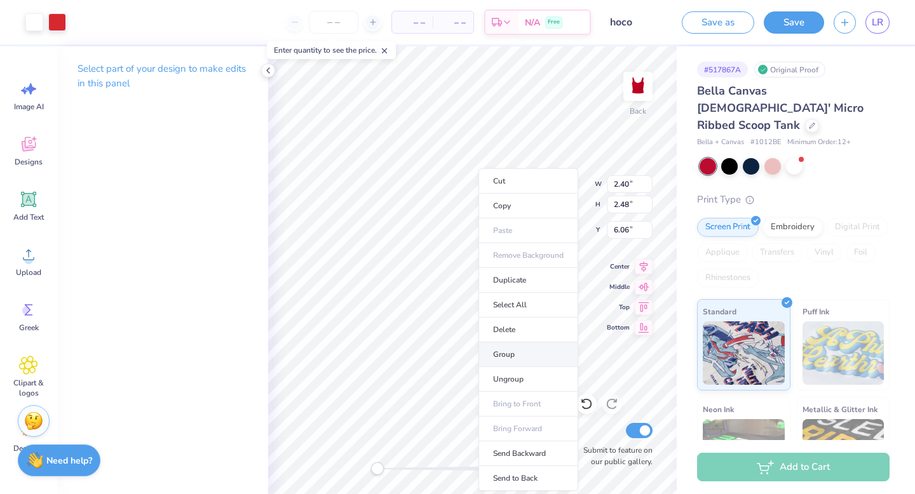
click at [511, 352] on li "Group" at bounding box center [528, 354] width 100 height 25
click at [511, 278] on li "Duplicate" at bounding box center [516, 280] width 100 height 25
type input "8.48"
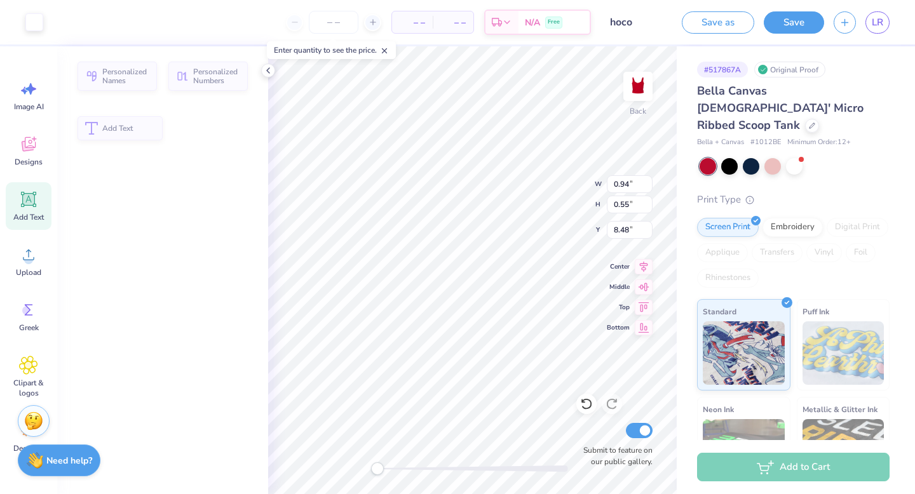
type input "0.94"
type input "0.55"
type input "5.19"
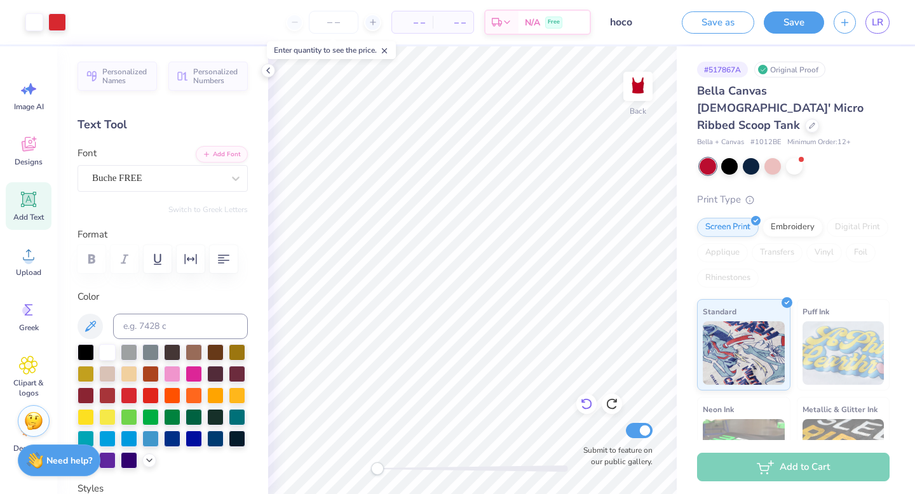
click at [582, 405] on icon at bounding box center [586, 404] width 13 height 13
click at [582, 406] on icon at bounding box center [585, 404] width 11 height 11
click at [583, 405] on icon at bounding box center [586, 404] width 13 height 13
type input "0.94"
type input "0.55"
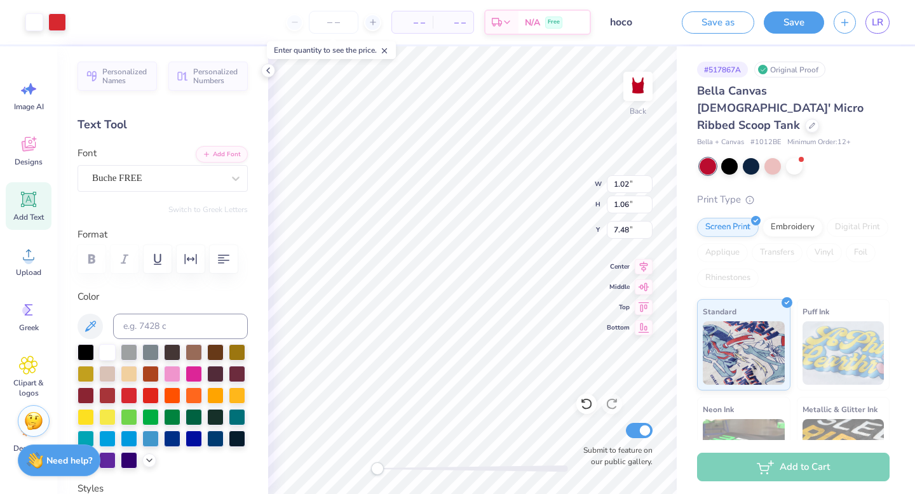
type input "5.50"
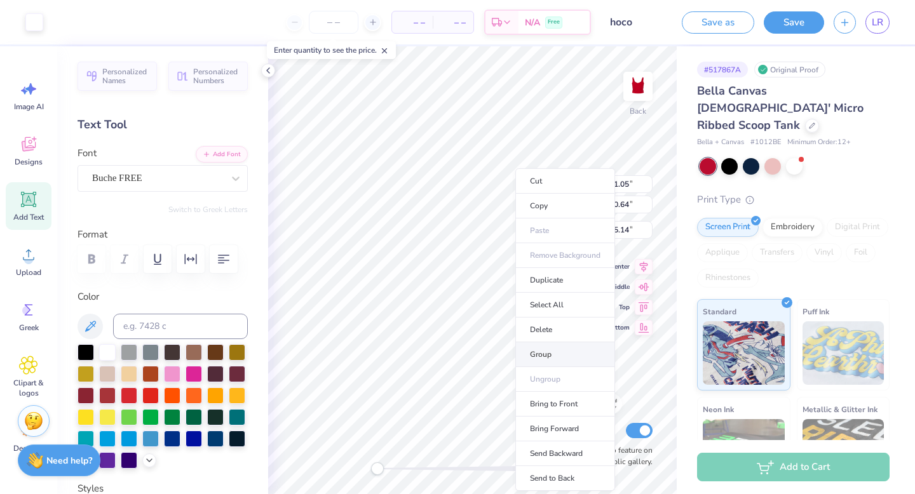
click at [545, 353] on li "Group" at bounding box center [565, 354] width 100 height 25
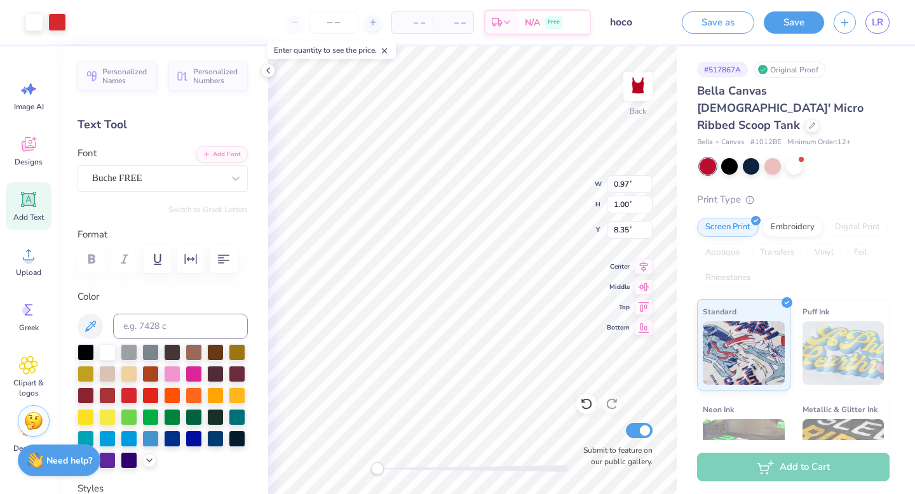
type input "0.97"
type input "1.00"
type input "8.35"
type input "2.36"
type input "0.57"
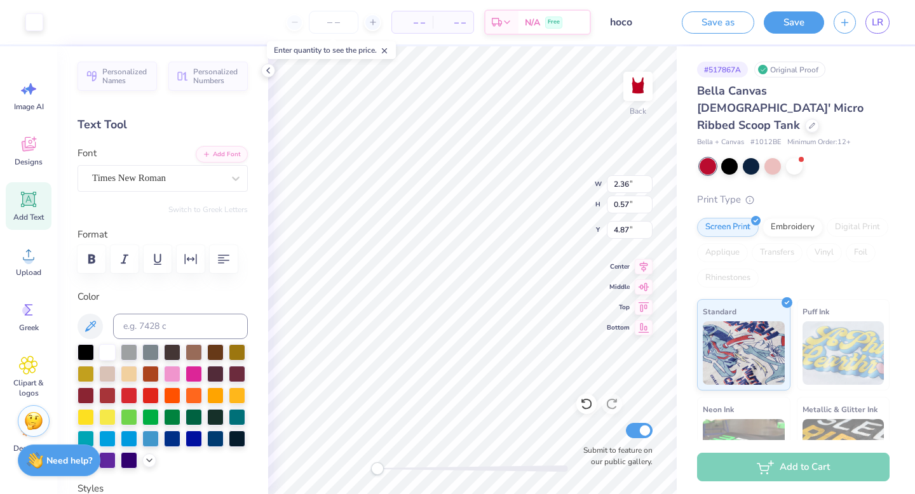
type input "4.87"
click at [585, 404] on icon at bounding box center [586, 404] width 13 height 13
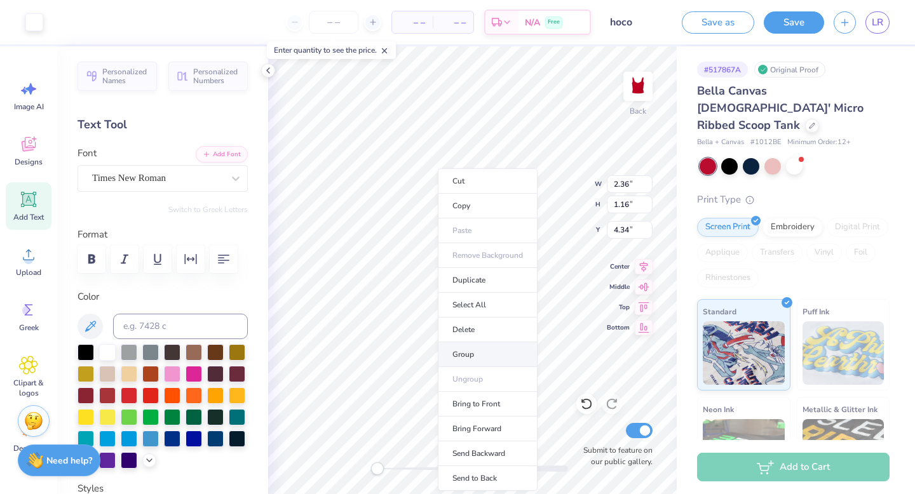
click at [475, 349] on li "Group" at bounding box center [488, 354] width 100 height 25
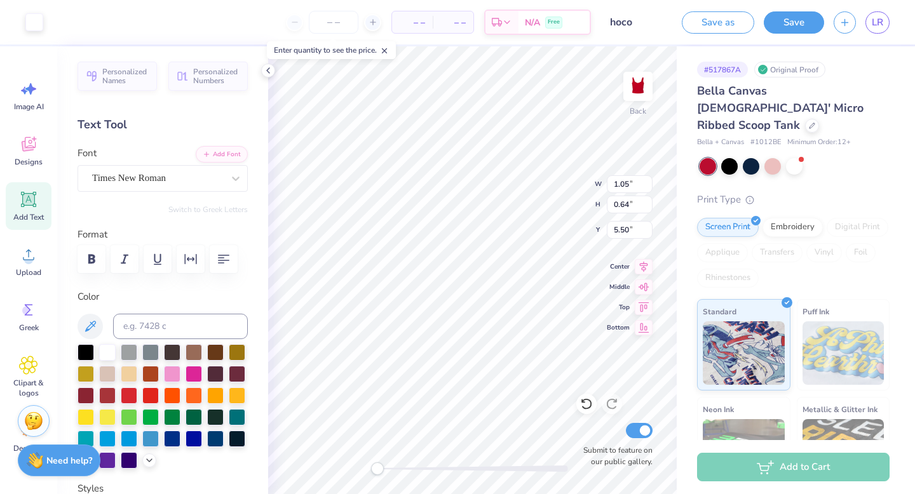
type input "1.05"
type input "0.64"
type input "5.50"
type input "2.36"
type input "1.16"
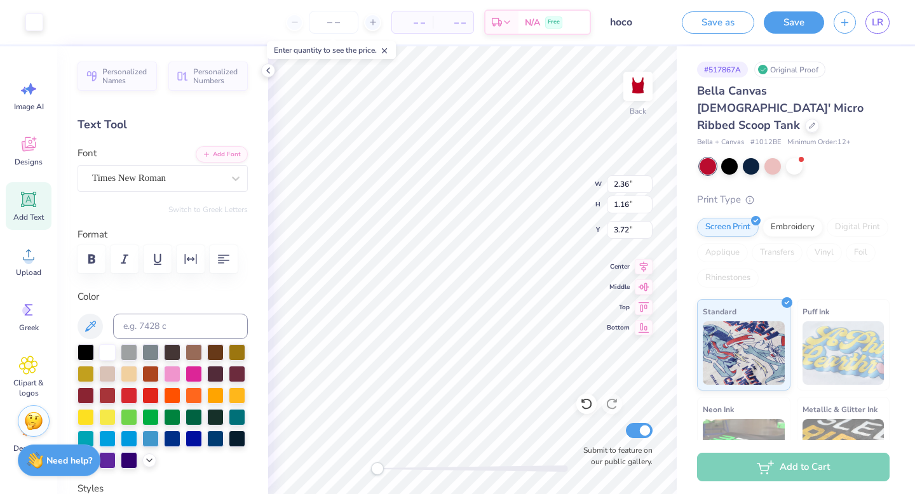
type input "3.72"
type input "2.36"
type input "1.16"
type input "3.57"
click at [586, 401] on icon at bounding box center [586, 404] width 13 height 13
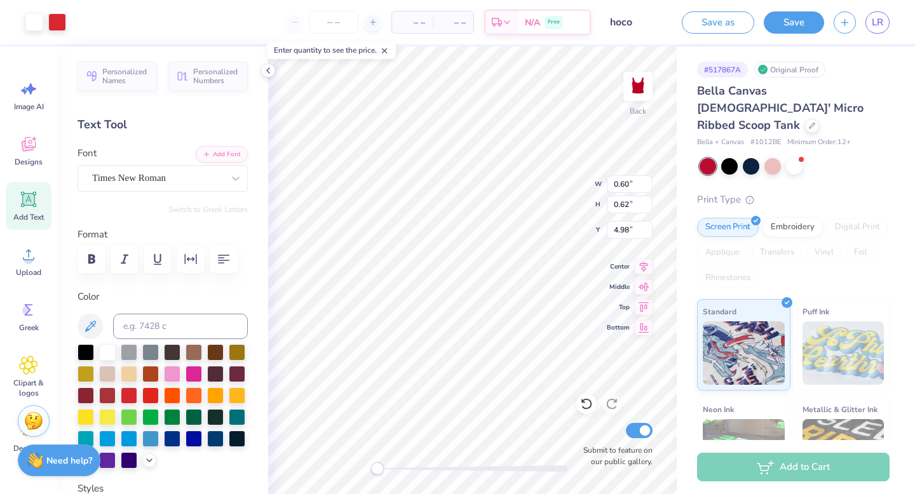
click at [516, 467] on div at bounding box center [472, 469] width 191 height 6
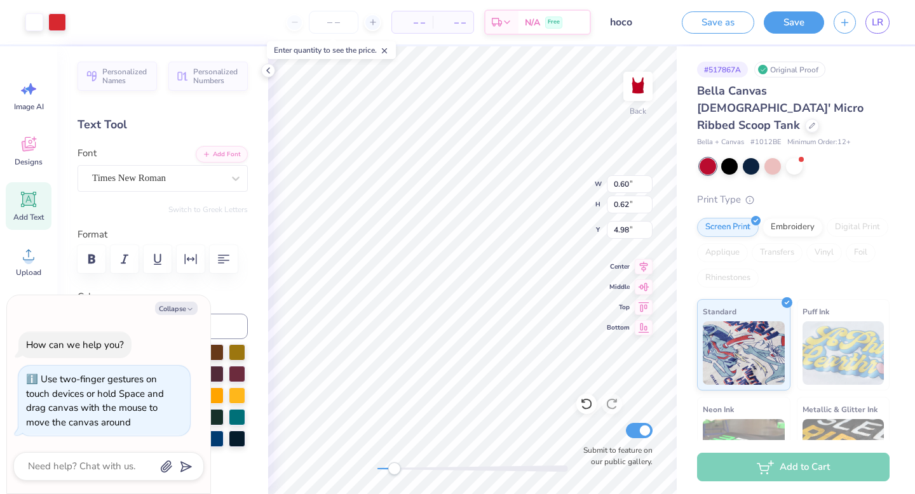
drag, startPoint x: 485, startPoint y: 472, endPoint x: 394, endPoint y: 474, distance: 90.2
click at [394, 474] on div "Accessibility label" at bounding box center [393, 468] width 13 height 13
drag, startPoint x: 398, startPoint y: 469, endPoint x: 384, endPoint y: 470, distance: 14.0
click at [381, 469] on div "Accessibility label" at bounding box center [379, 468] width 13 height 13
click at [369, 471] on div "Back Submit to feature on our public gallery." at bounding box center [472, 270] width 408 height 448
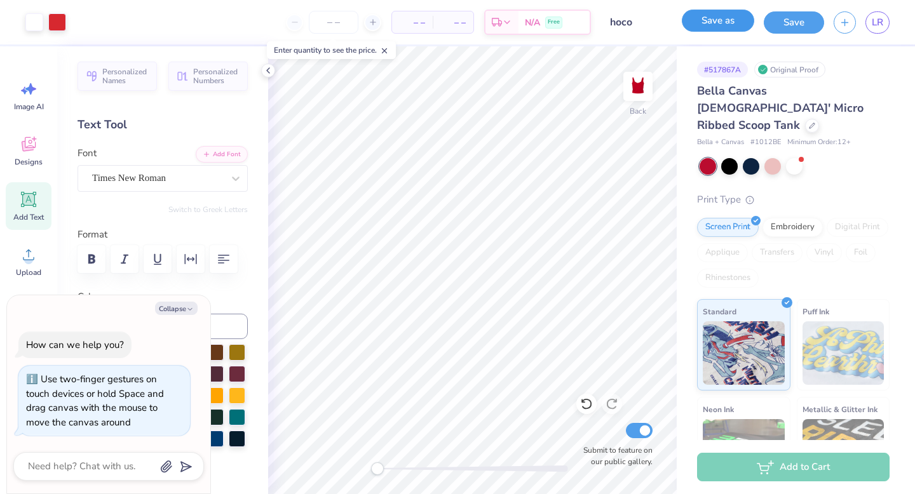
click at [727, 25] on button "Save as" at bounding box center [717, 21] width 72 height 22
click at [721, 29] on div "Saving..." at bounding box center [710, 22] width 86 height 22
click at [713, 24] on div "Saving..." at bounding box center [710, 22] width 86 height 22
click at [717, 29] on div "Saving..." at bounding box center [710, 22] width 86 height 22
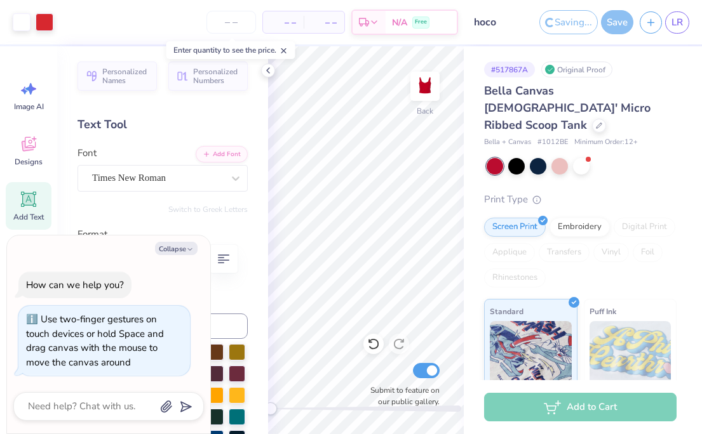
click at [572, 15] on div "Saving..." at bounding box center [568, 22] width 58 height 24
click at [605, 24] on div "Save" at bounding box center [617, 22] width 32 height 24
click at [618, 24] on div "Save" at bounding box center [617, 22] width 32 height 24
click at [567, 24] on div "Saving..." at bounding box center [568, 22] width 58 height 24
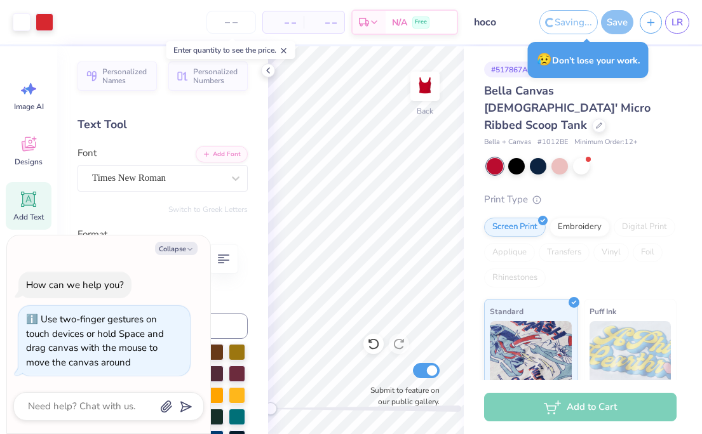
click at [563, 22] on div "Saving..." at bounding box center [568, 22] width 58 height 24
click at [616, 21] on div "Save" at bounding box center [617, 22] width 32 height 24
click at [171, 248] on button "Collapse" at bounding box center [176, 248] width 43 height 13
type textarea "x"
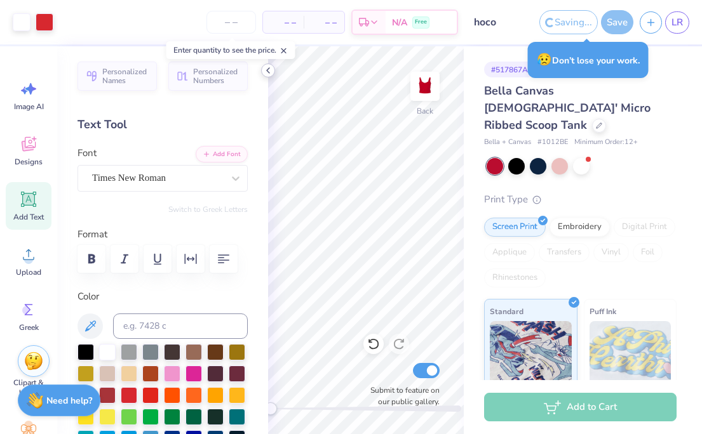
click at [266, 71] on icon at bounding box center [268, 70] width 10 height 10
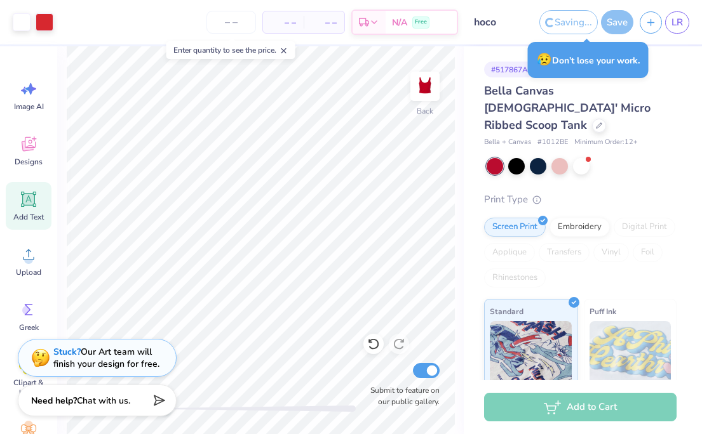
click at [272, 11] on div "– – Per Item – – Total" at bounding box center [303, 22] width 83 height 23
click at [284, 48] on icon at bounding box center [283, 50] width 9 height 9
click at [280, 28] on span "– –" at bounding box center [283, 22] width 25 height 13
click at [280, 19] on span "– –" at bounding box center [283, 22] width 25 height 13
click at [321, 22] on span "– –" at bounding box center [323, 22] width 25 height 13
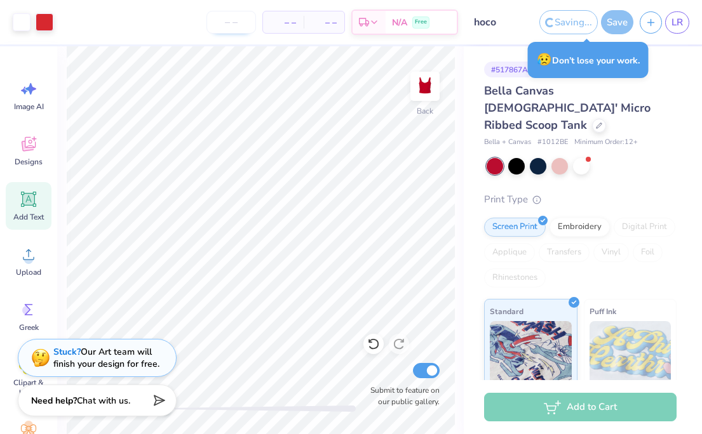
click at [241, 22] on input "number" at bounding box center [231, 22] width 50 height 23
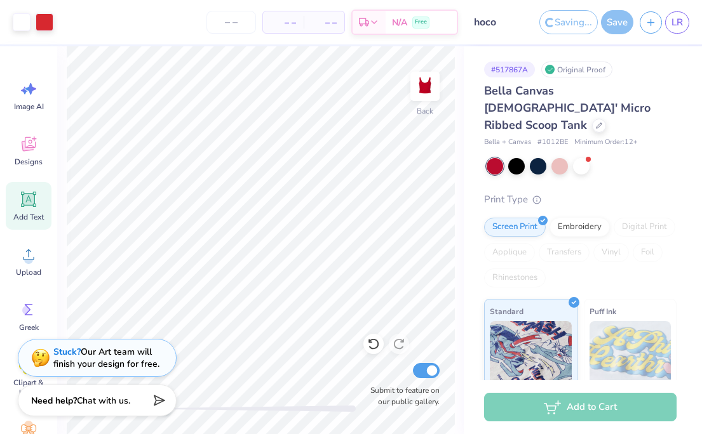
click at [579, 22] on div "Saving..." at bounding box center [568, 22] width 58 height 24
click at [616, 22] on div "Save" at bounding box center [617, 22] width 32 height 24
click at [606, 23] on div "Save" at bounding box center [617, 22] width 32 height 24
click at [567, 21] on div "Saving..." at bounding box center [568, 22] width 58 height 24
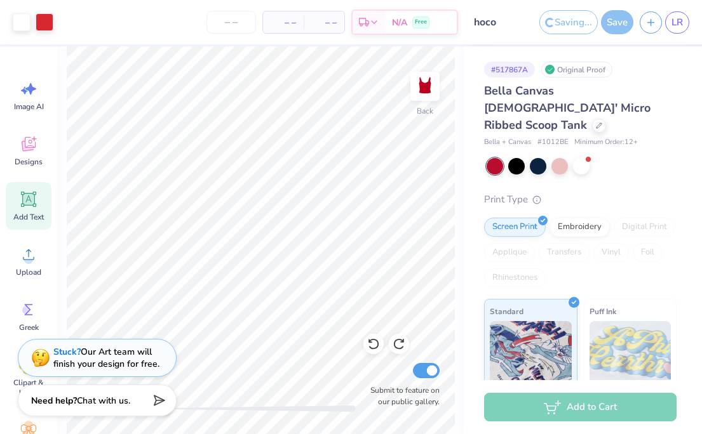
click at [568, 24] on div "Saving..." at bounding box center [568, 22] width 58 height 24
click at [565, 23] on div "Saving..." at bounding box center [568, 22] width 58 height 24
click at [558, 20] on div "Saving..." at bounding box center [568, 22] width 58 height 24
click at [603, 19] on div "Save" at bounding box center [617, 22] width 32 height 24
click at [606, 20] on div "Save" at bounding box center [617, 22] width 32 height 24
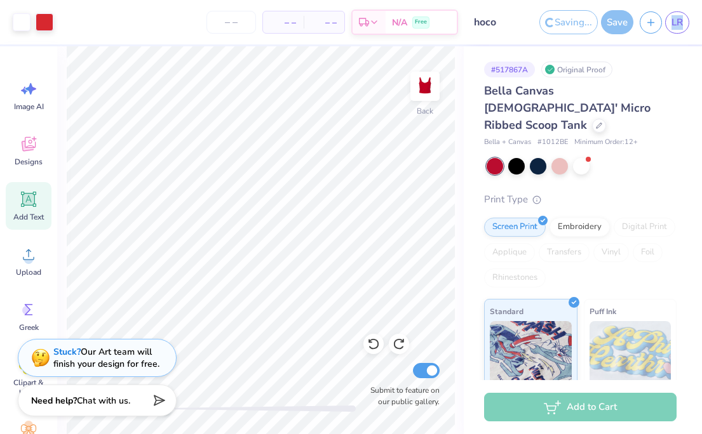
click at [607, 20] on div "Save" at bounding box center [617, 22] width 32 height 24
click at [590, 18] on div "Saving..." at bounding box center [568, 22] width 58 height 24
click at [261, 24] on div "– – Per Item – – Total Est. Delivery N/A Free" at bounding box center [259, 22] width 398 height 44
click at [234, 18] on input "number" at bounding box center [231, 22] width 50 height 23
click at [567, 13] on div "Saving..." at bounding box center [568, 22] width 58 height 24
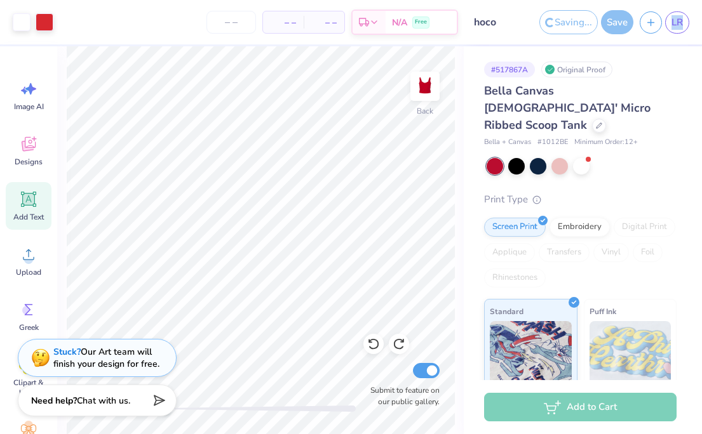
click at [567, 13] on div "Saving..." at bounding box center [568, 22] width 58 height 24
click at [620, 18] on div "Save" at bounding box center [617, 22] width 32 height 24
click at [620, 19] on div "Save" at bounding box center [617, 22] width 32 height 24
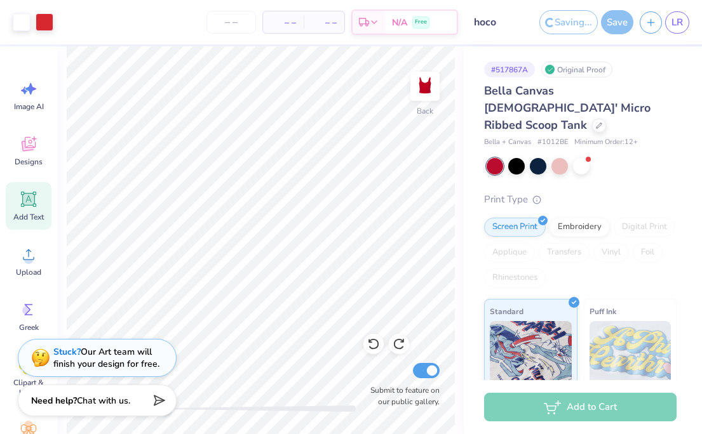
click at [616, 22] on div "Save" at bounding box center [617, 22] width 32 height 24
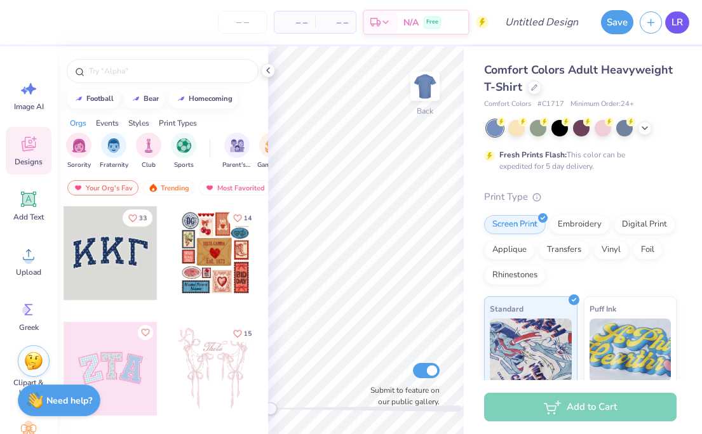
click at [674, 23] on span "LR" at bounding box center [676, 22] width 11 height 15
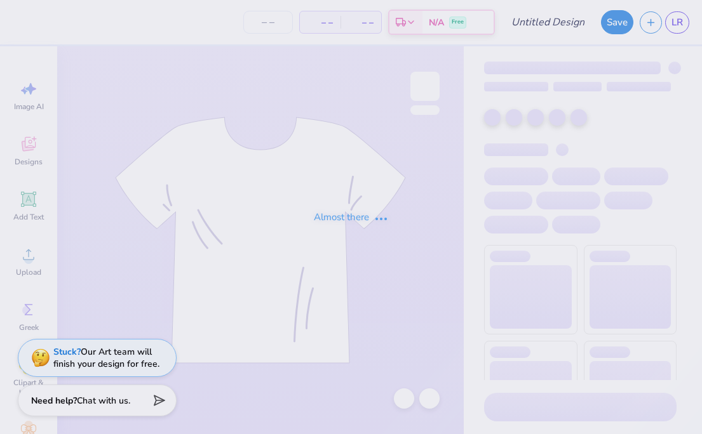
type input "homecoming 25"
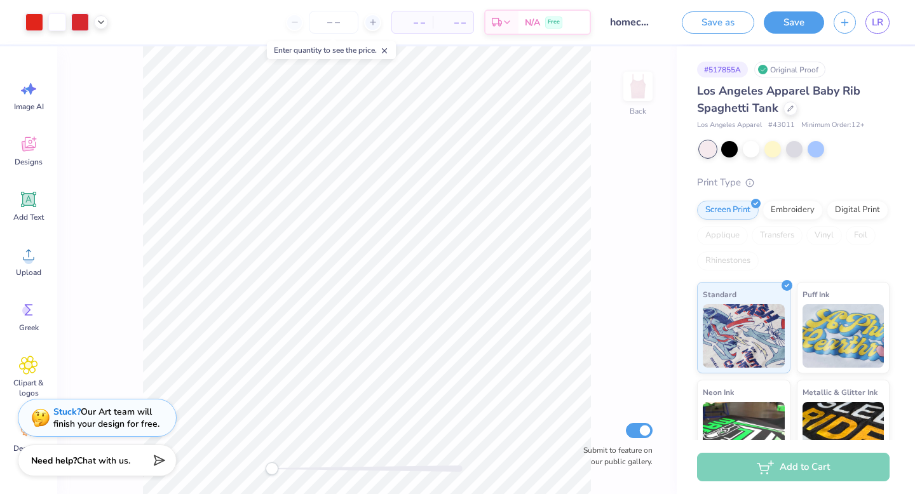
click at [387, 51] on line at bounding box center [384, 51] width 4 height 4
click at [33, 18] on div at bounding box center [34, 21] width 18 height 18
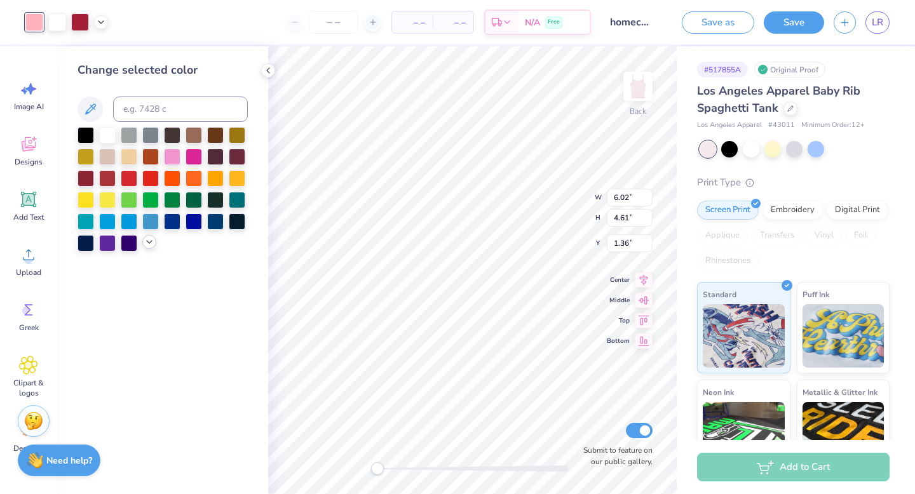
click at [146, 238] on icon at bounding box center [149, 242] width 10 height 10
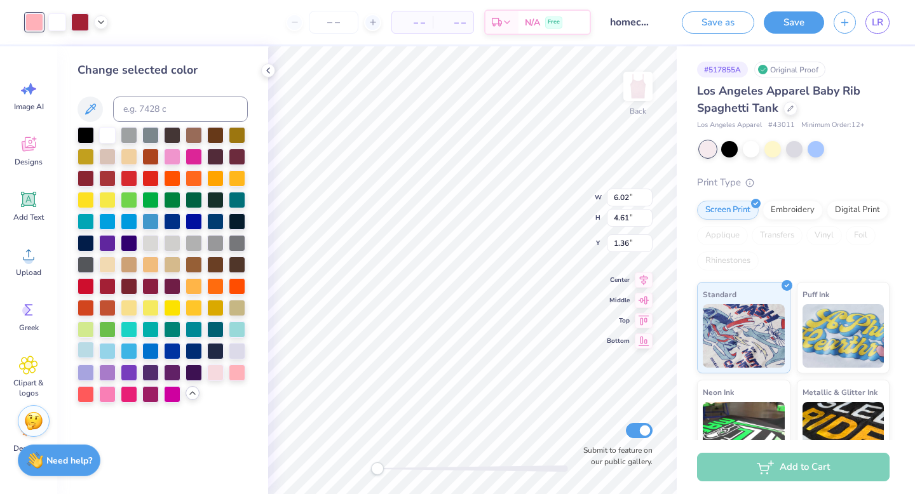
click at [85, 349] on div at bounding box center [85, 350] width 17 height 17
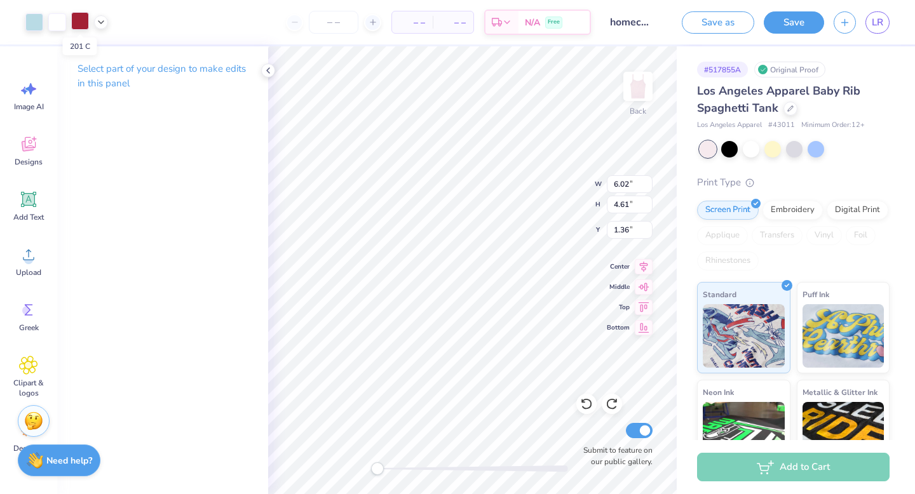
click at [82, 18] on div at bounding box center [80, 21] width 18 height 18
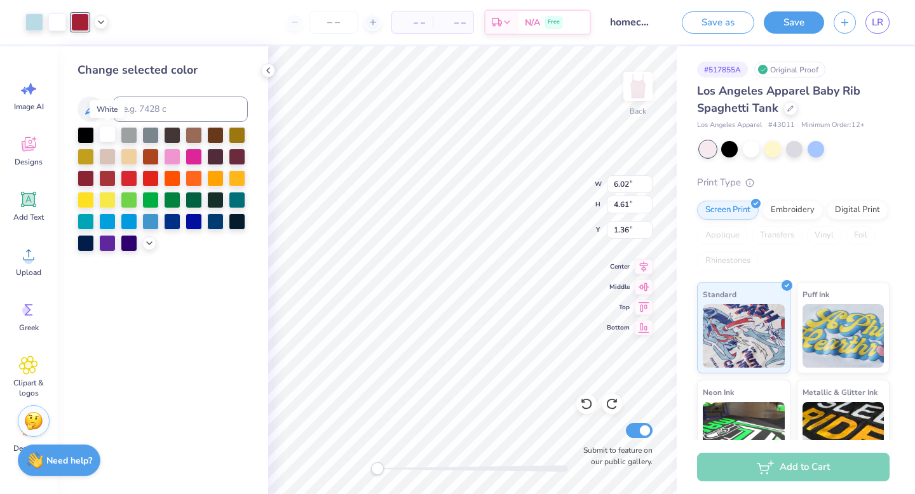
click at [114, 132] on div at bounding box center [107, 134] width 17 height 17
click at [146, 241] on icon at bounding box center [149, 242] width 10 height 10
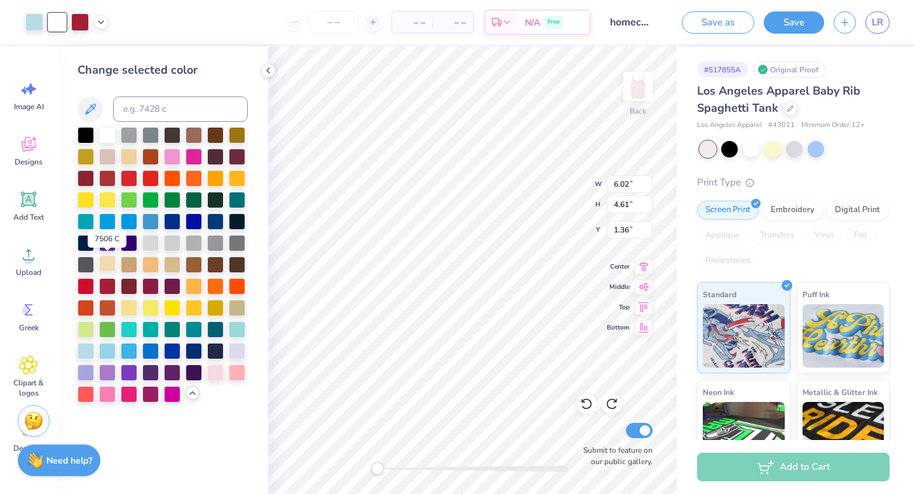
click at [109, 259] on div at bounding box center [107, 263] width 17 height 17
